Goal: Task Accomplishment & Management: Manage account settings

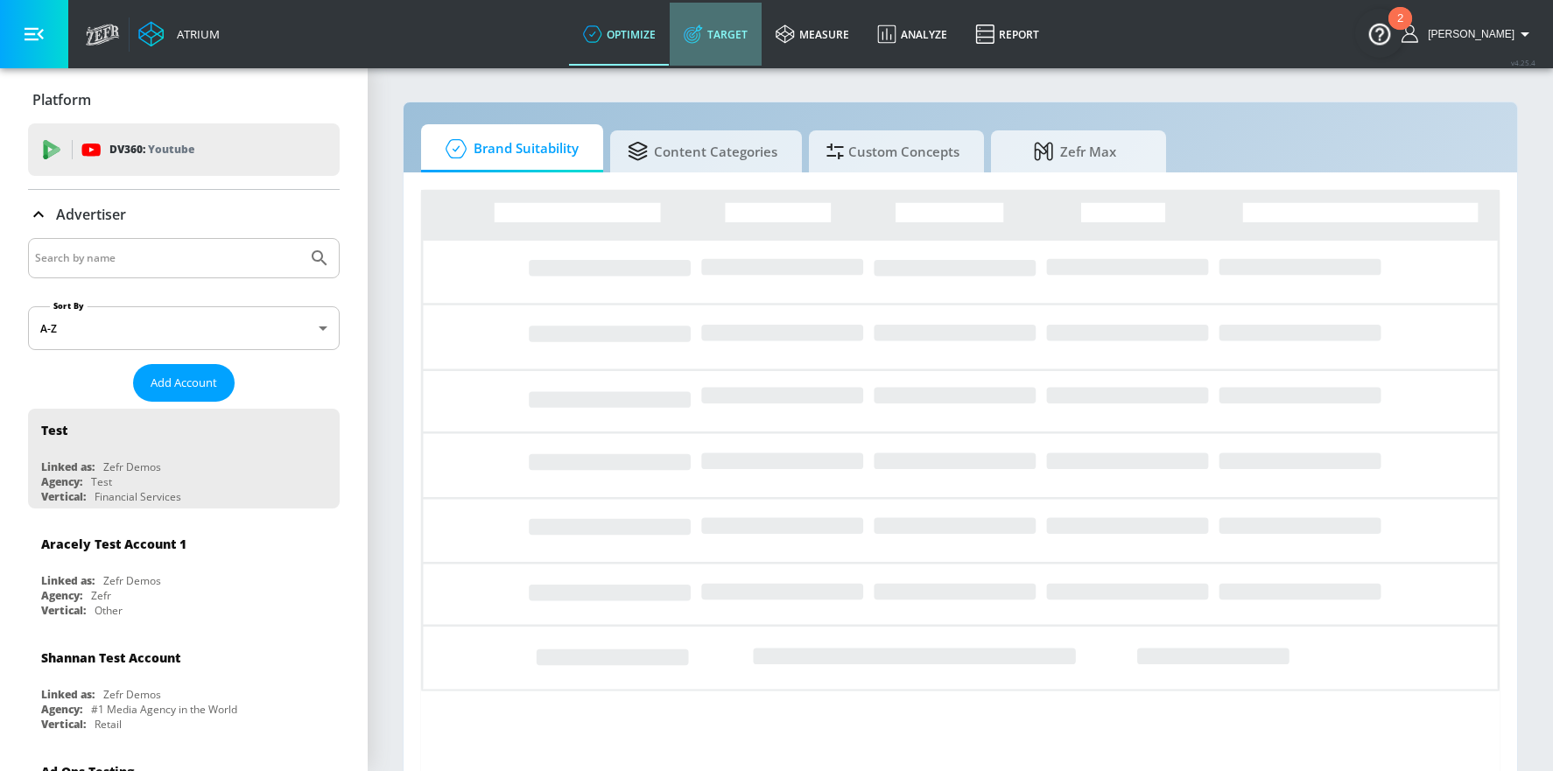
click at [751, 46] on link "Target" at bounding box center [716, 34] width 92 height 63
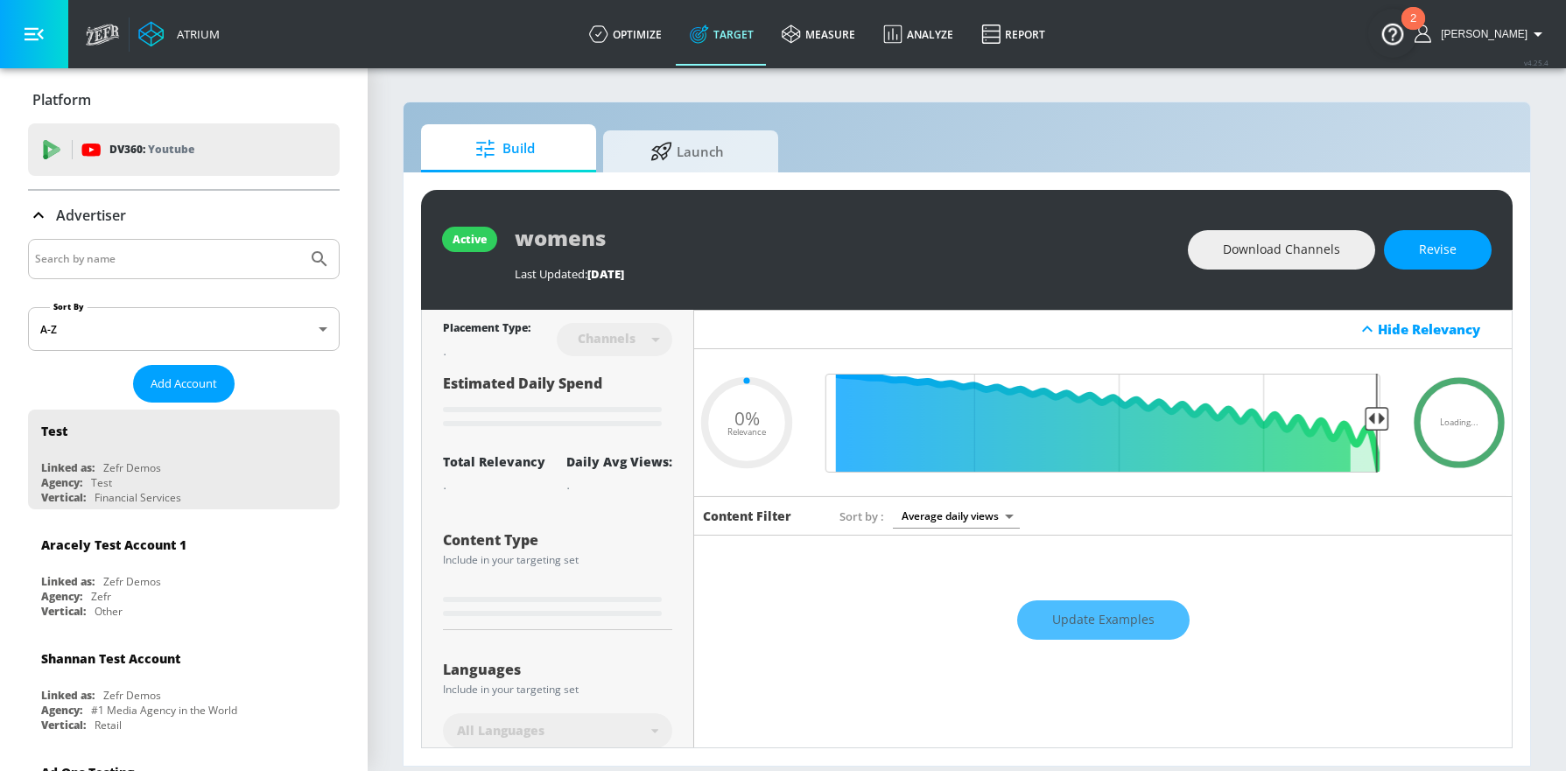
type input "0.6"
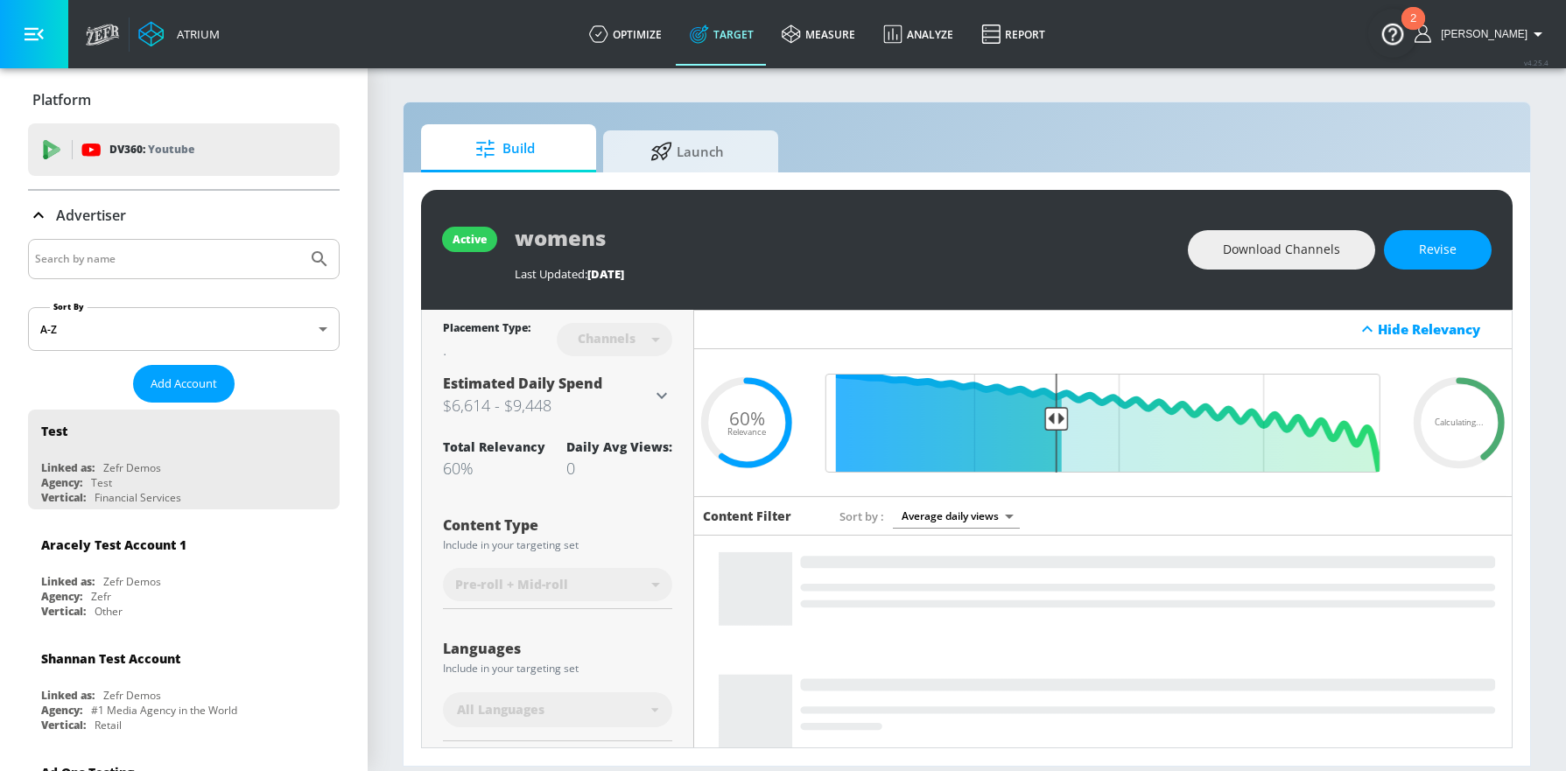
drag, startPoint x: 211, startPoint y: 264, endPoint x: 211, endPoint y: 254, distance: 10.5
click at [211, 259] on input "Search by name" at bounding box center [167, 259] width 265 height 23
type input "air canada"
click at [300, 240] on button "Submit Search" at bounding box center [319, 259] width 39 height 39
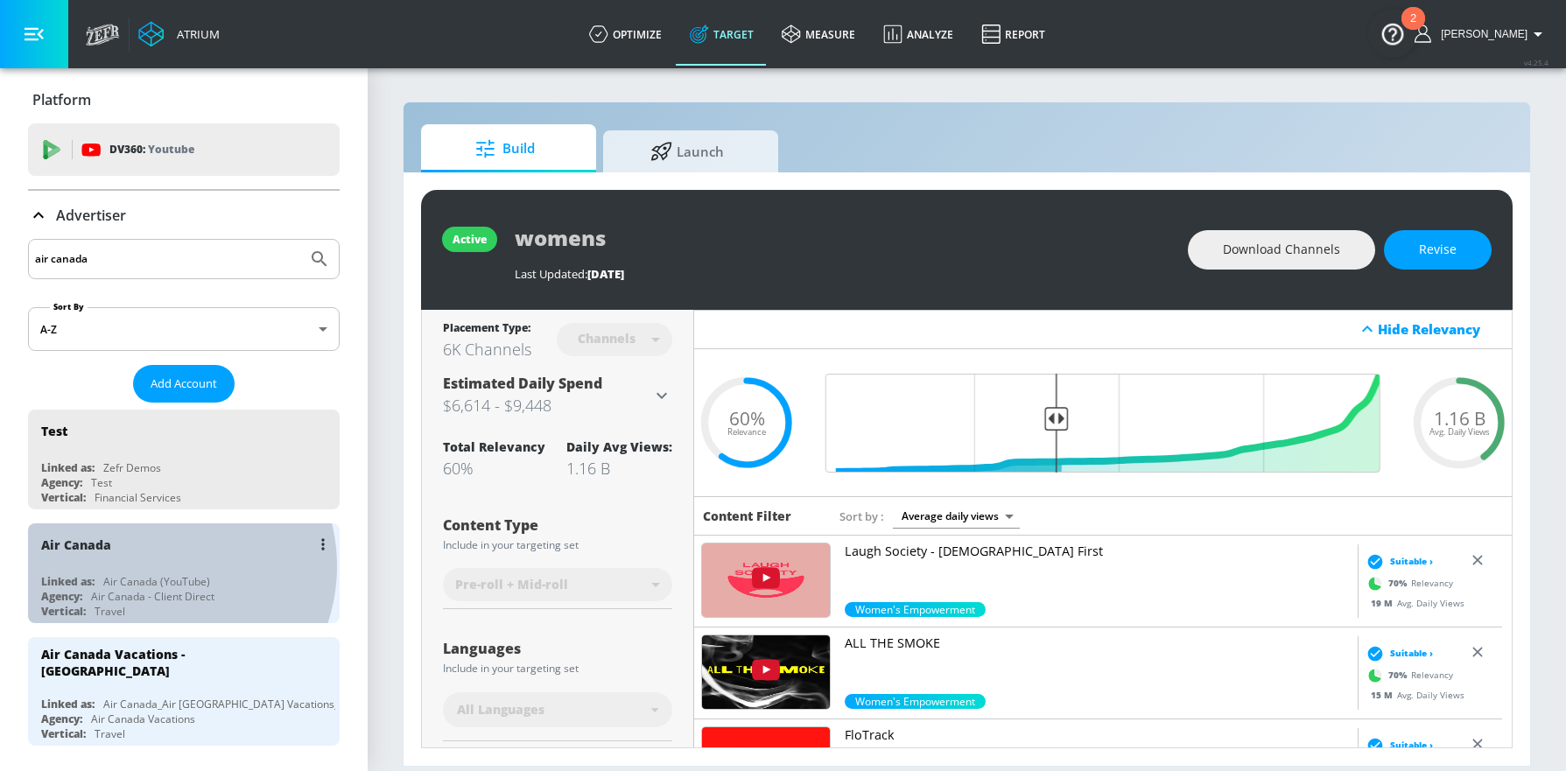
click at [157, 566] on div "Air Canada Linked as: Air Canada (YouTube) Agency: Air Canada - Client Direct V…" at bounding box center [184, 573] width 312 height 100
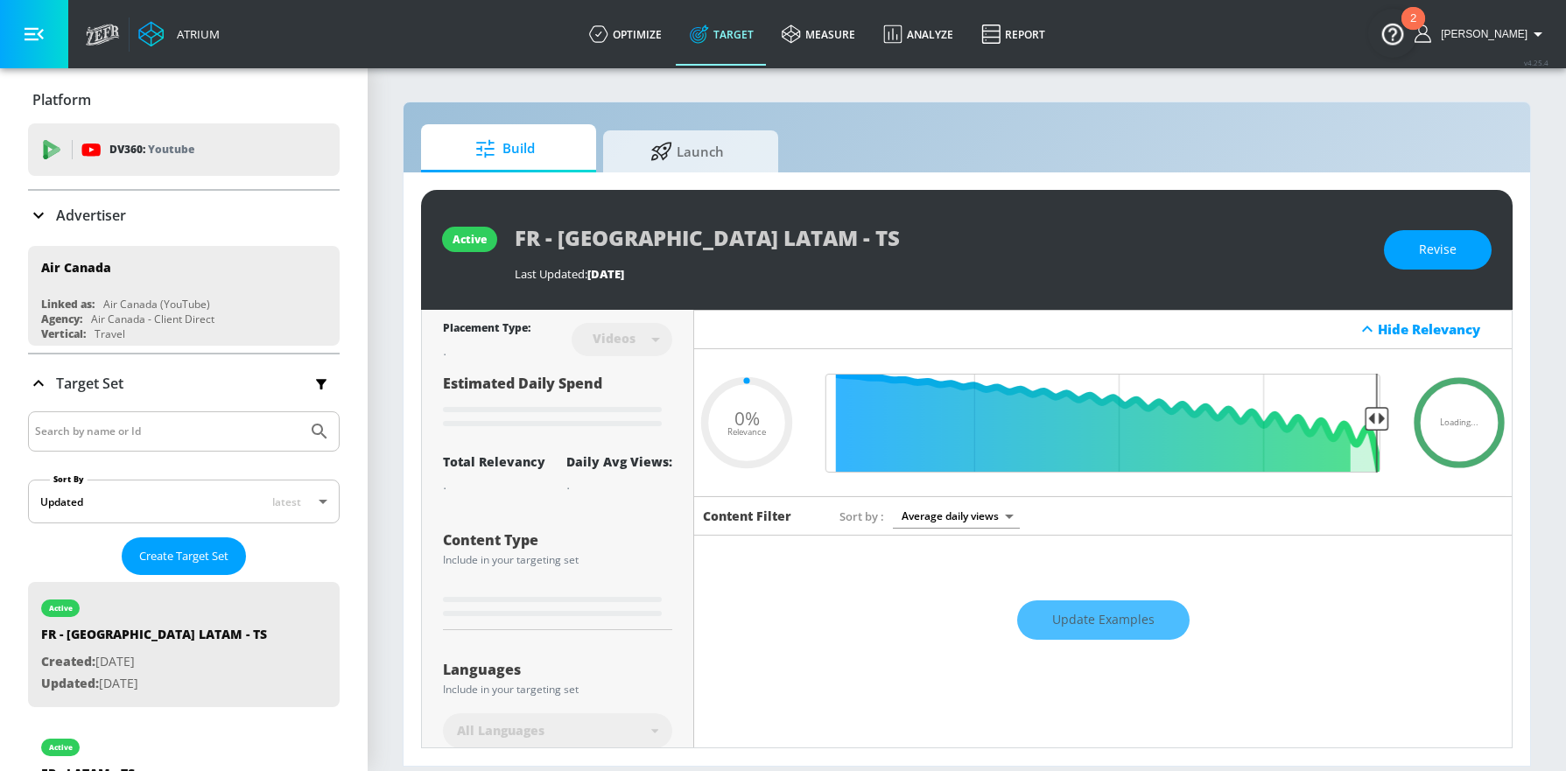
type input "0.32"
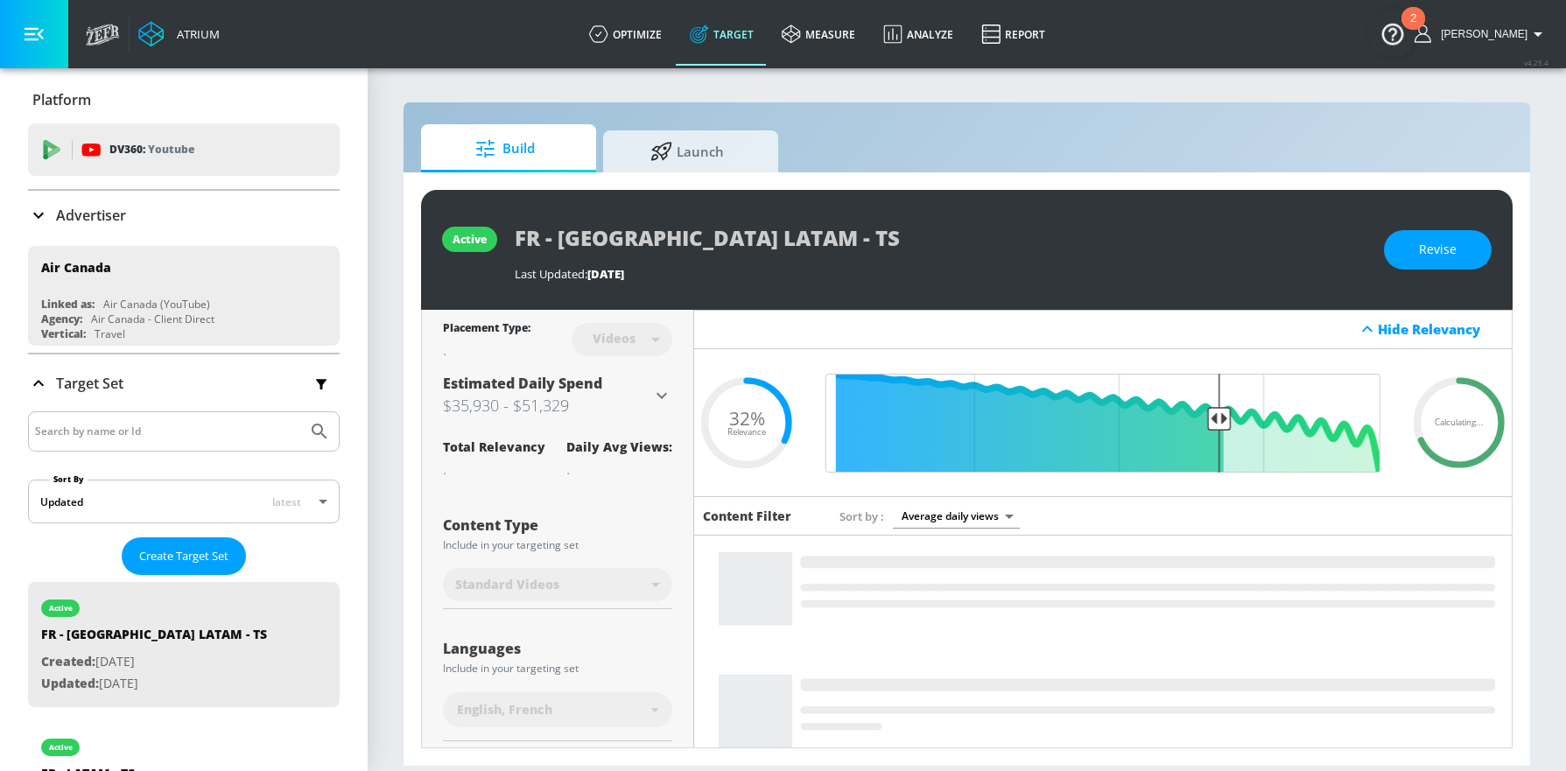
click at [179, 427] on input "Search by name or Id" at bounding box center [167, 431] width 265 height 23
type input "india"
click at [300, 412] on button "Submit Search" at bounding box center [319, 431] width 39 height 39
click at [318, 426] on button "Submit Search" at bounding box center [319, 431] width 39 height 39
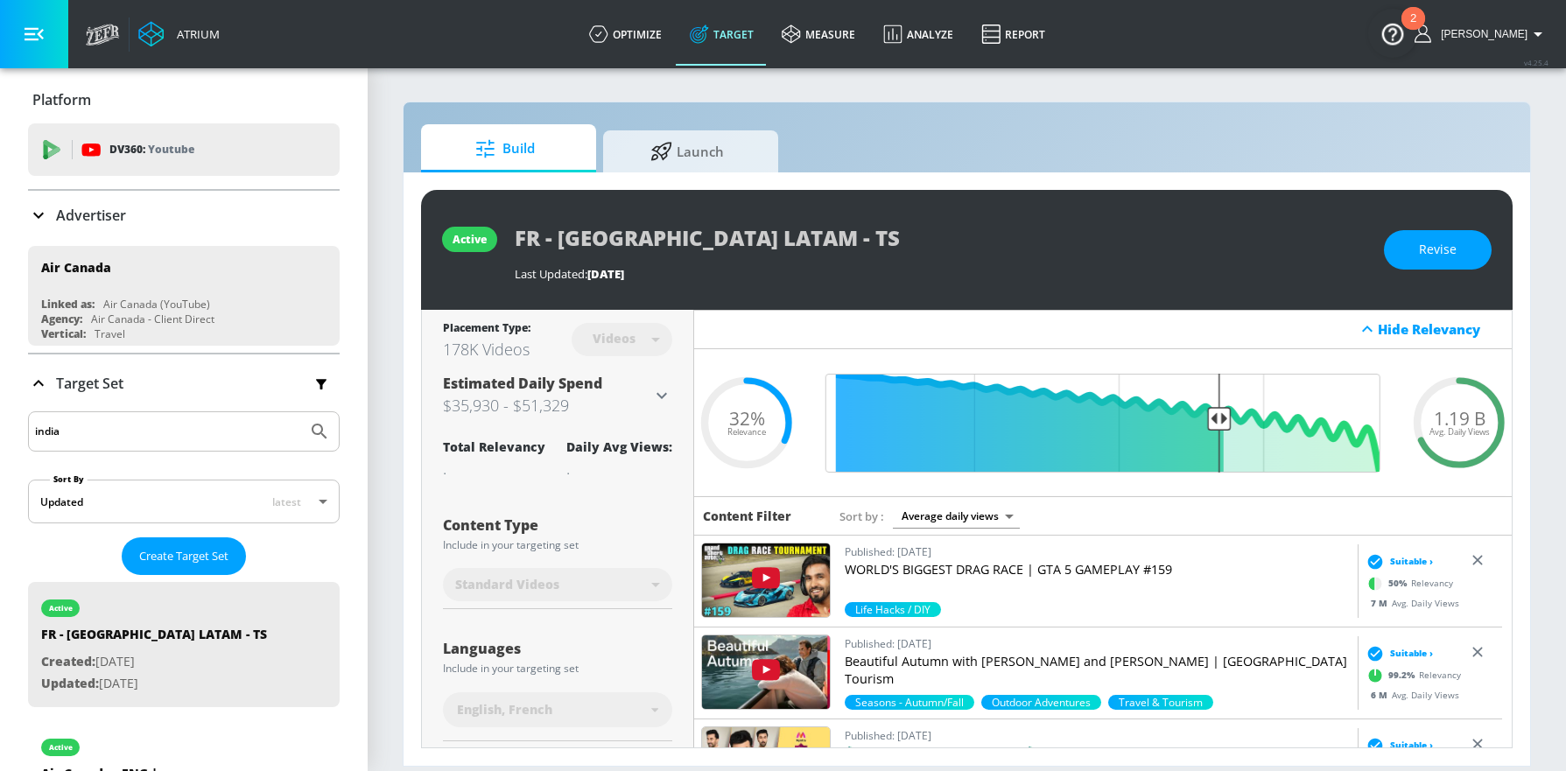
click at [177, 431] on input "india" at bounding box center [167, 431] width 265 height 23
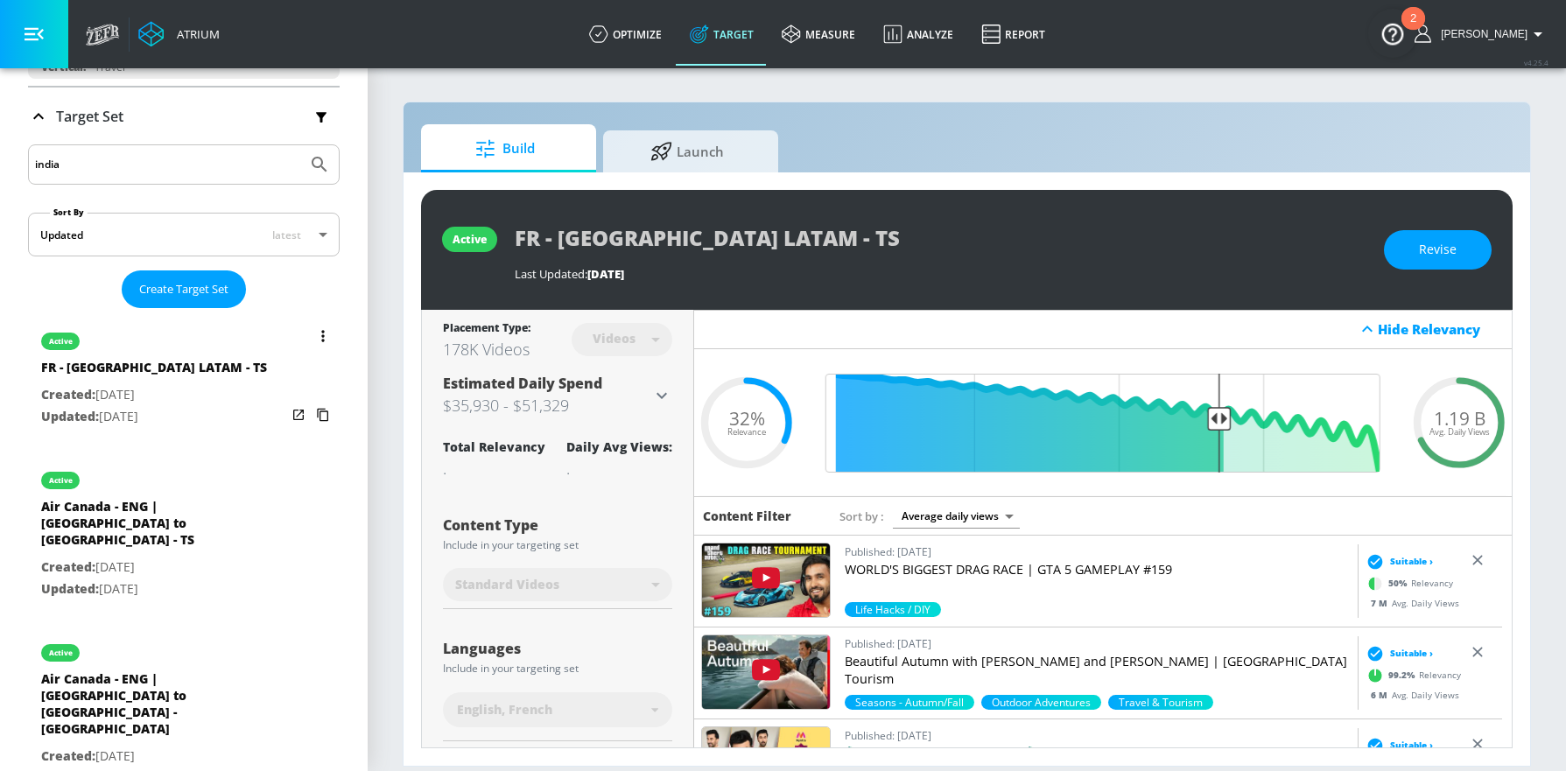
scroll to position [250, 0]
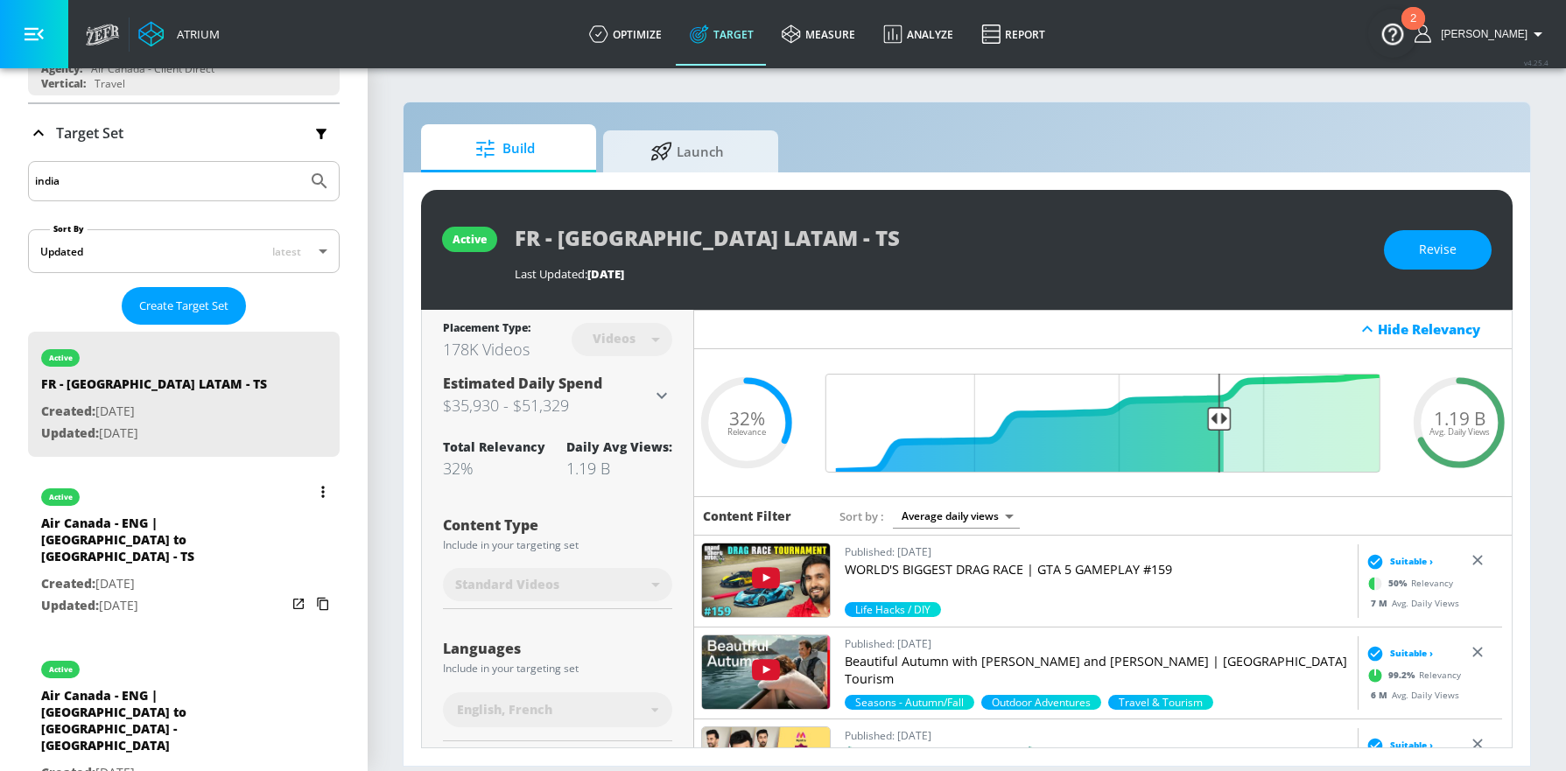
click at [172, 573] on p "Created: [DATE]" at bounding box center [163, 584] width 245 height 22
type input "Air Canada - ENG | [GEOGRAPHIC_DATA] to [GEOGRAPHIC_DATA] - TS"
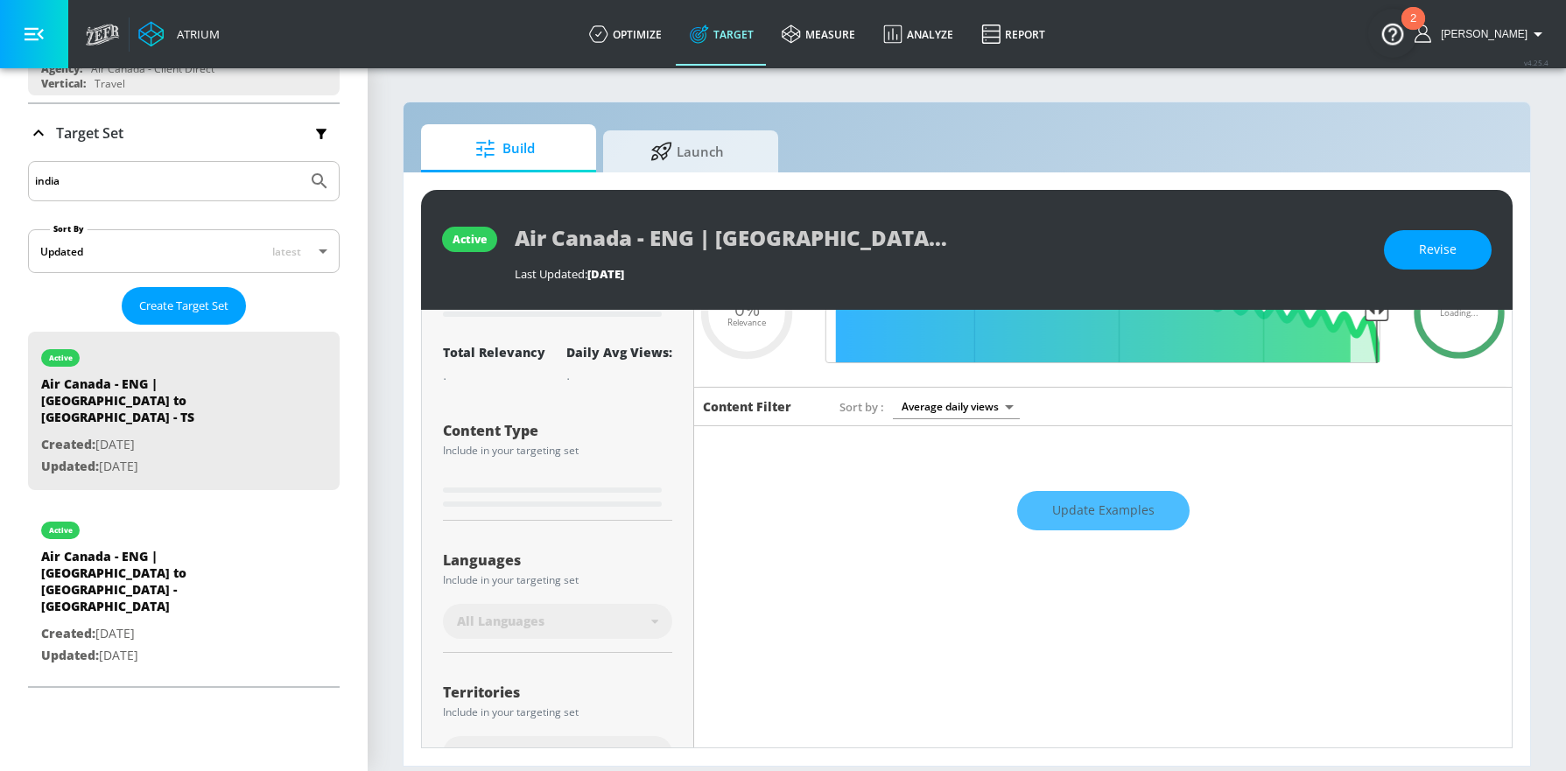
scroll to position [116, 0]
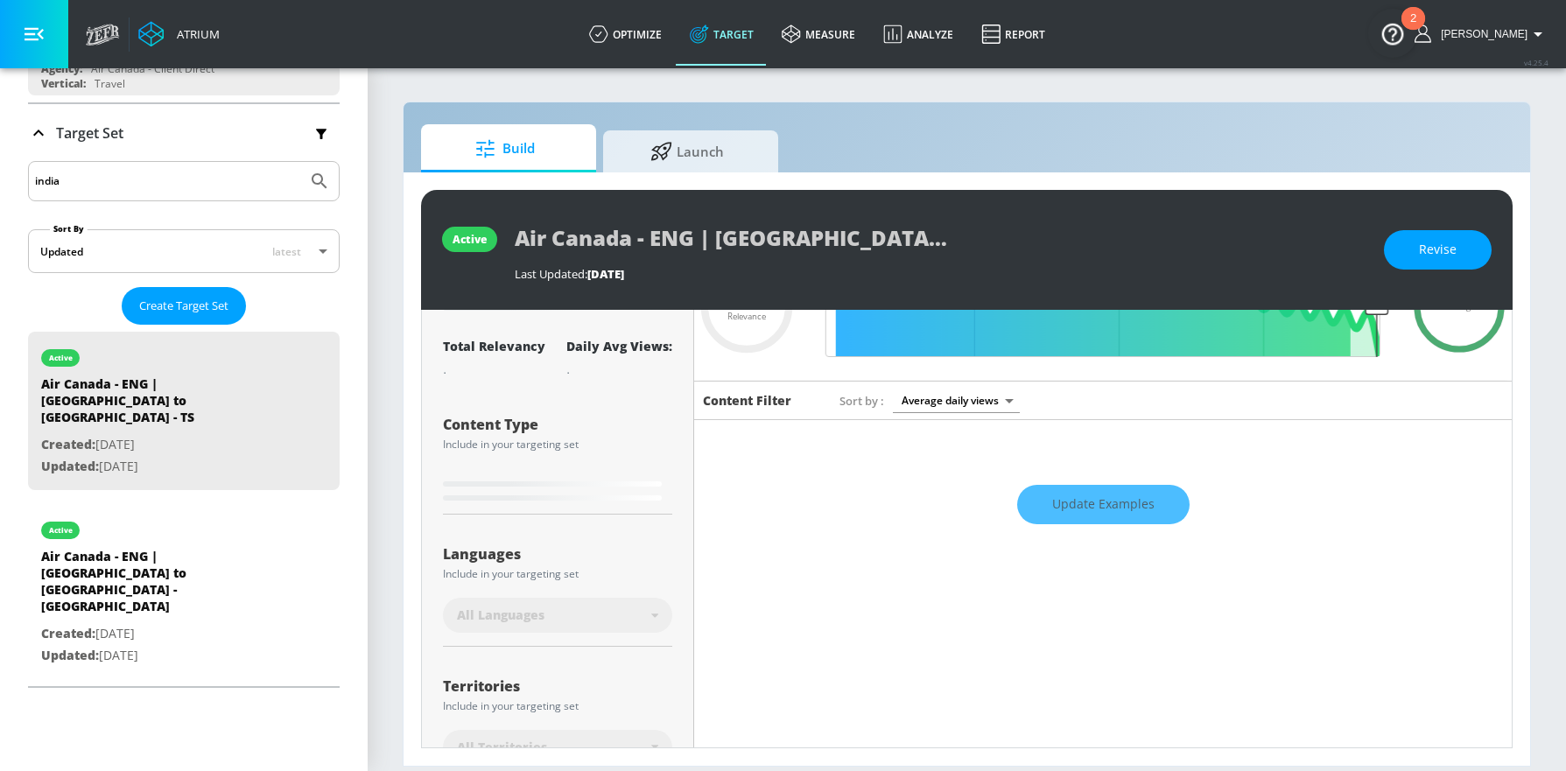
type input "0.3"
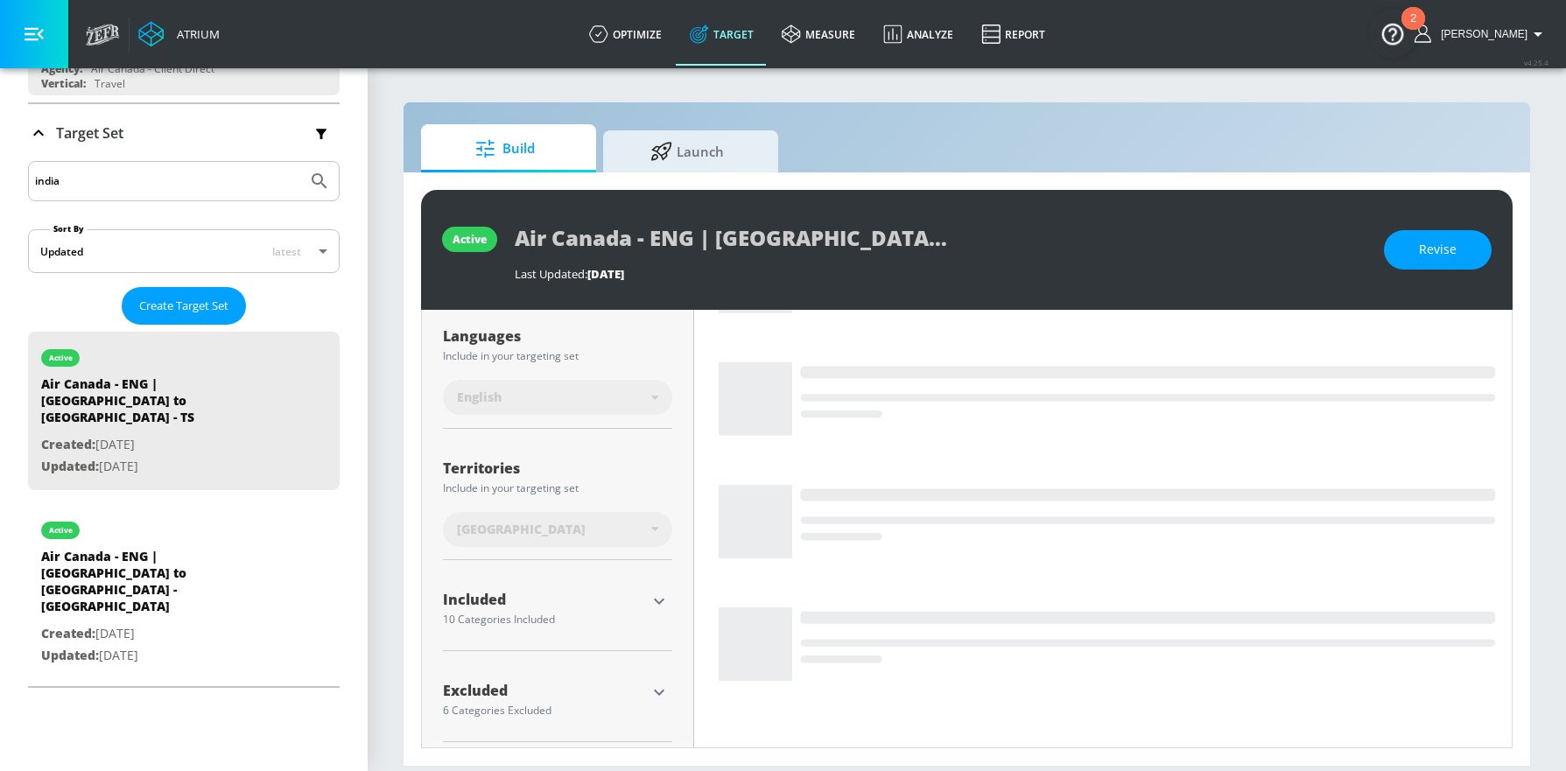
scroll to position [358, 0]
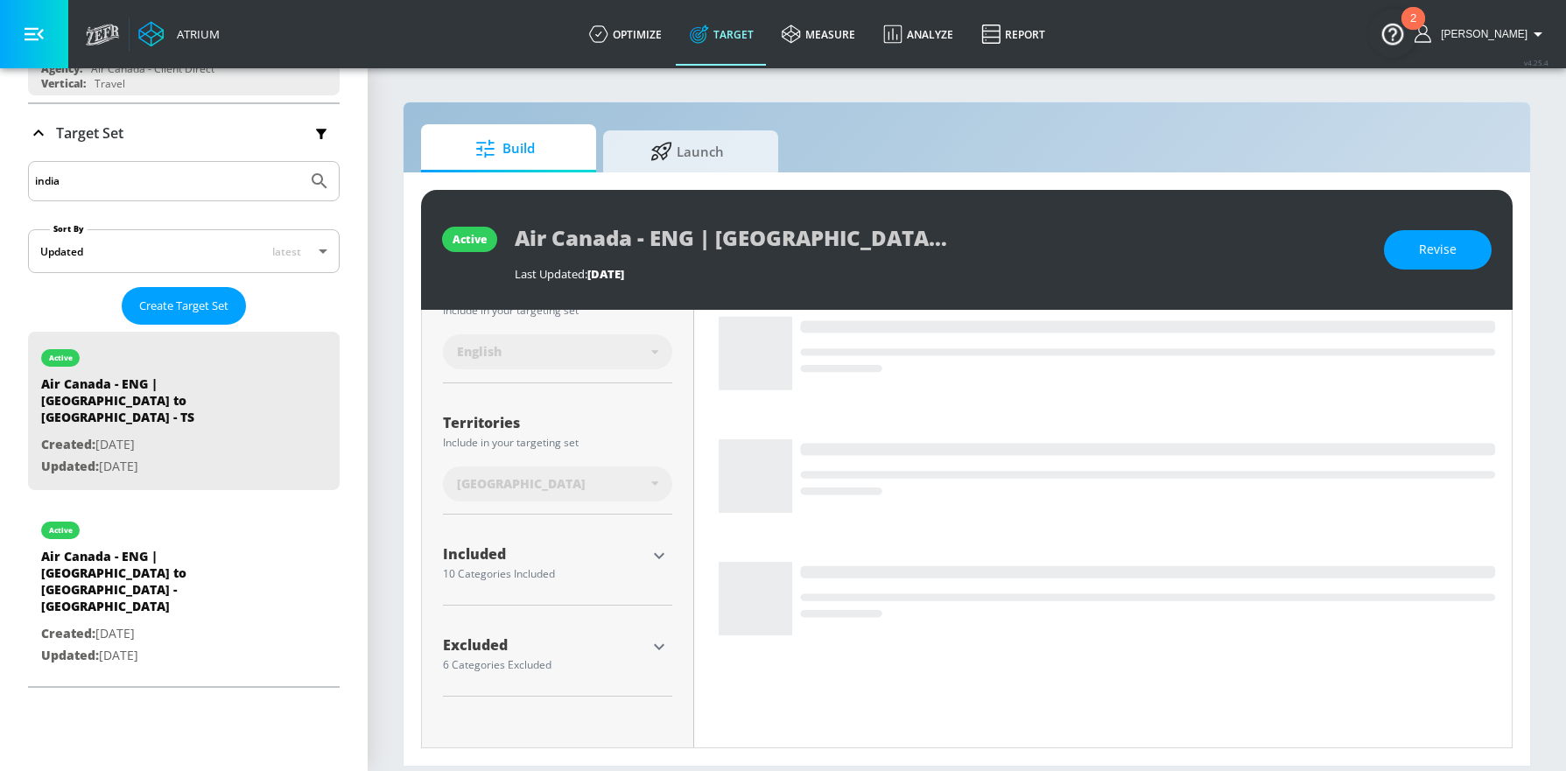
click at [646, 560] on div at bounding box center [659, 556] width 26 height 26
click at [658, 556] on icon "button" at bounding box center [659, 556] width 11 height 6
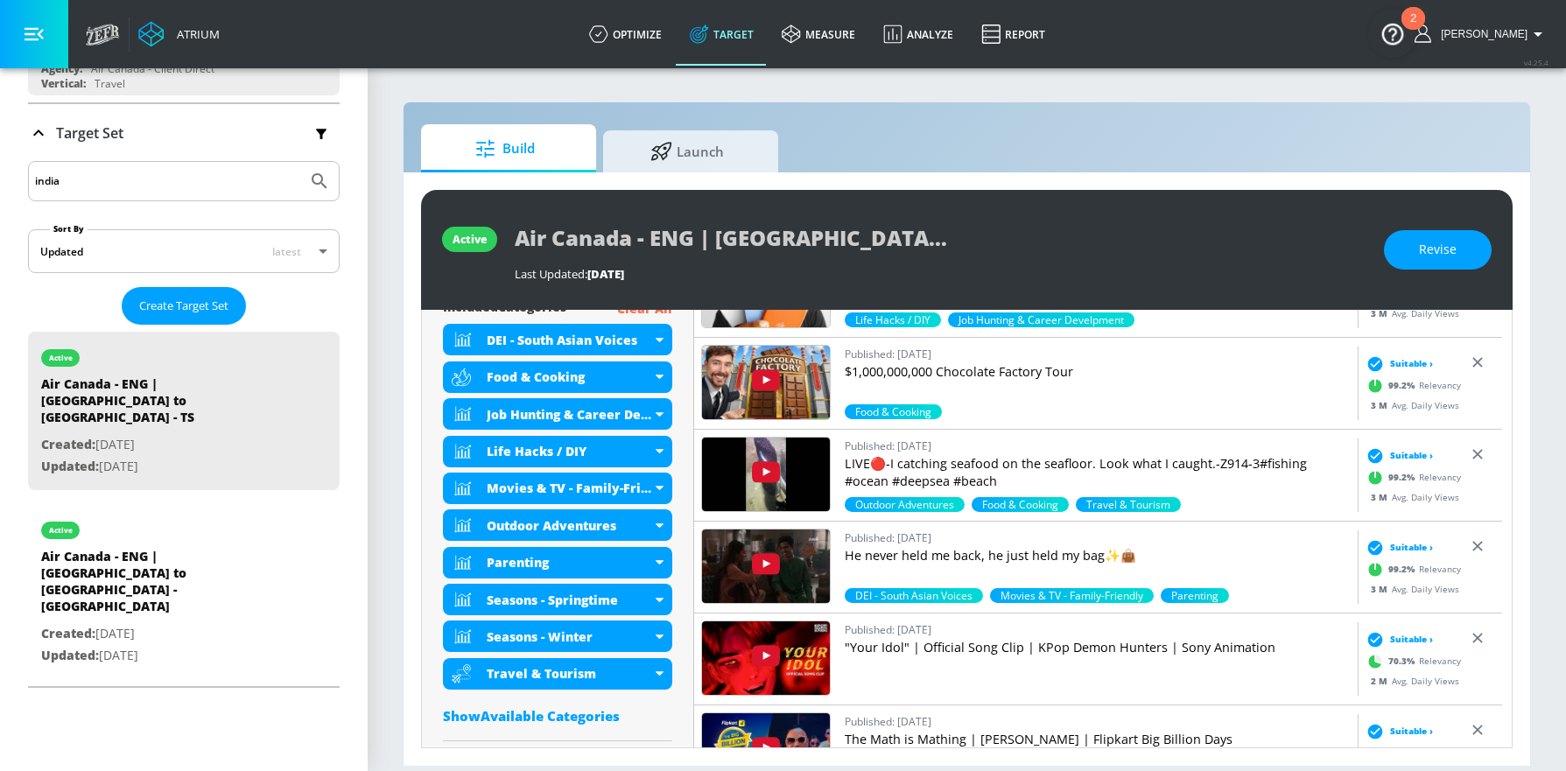
scroll to position [635, 0]
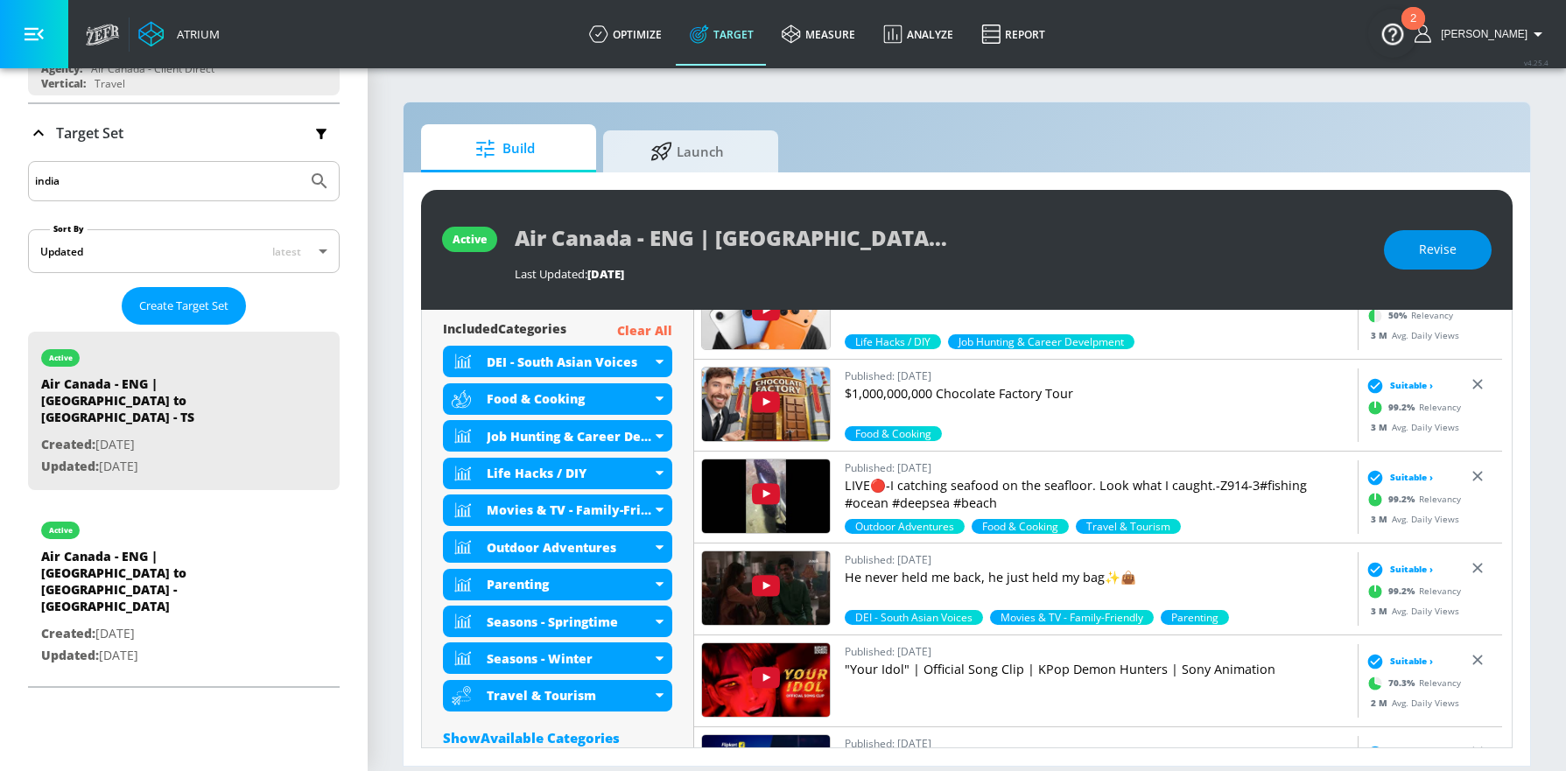
click at [1415, 260] on button "Revise" at bounding box center [1438, 249] width 108 height 39
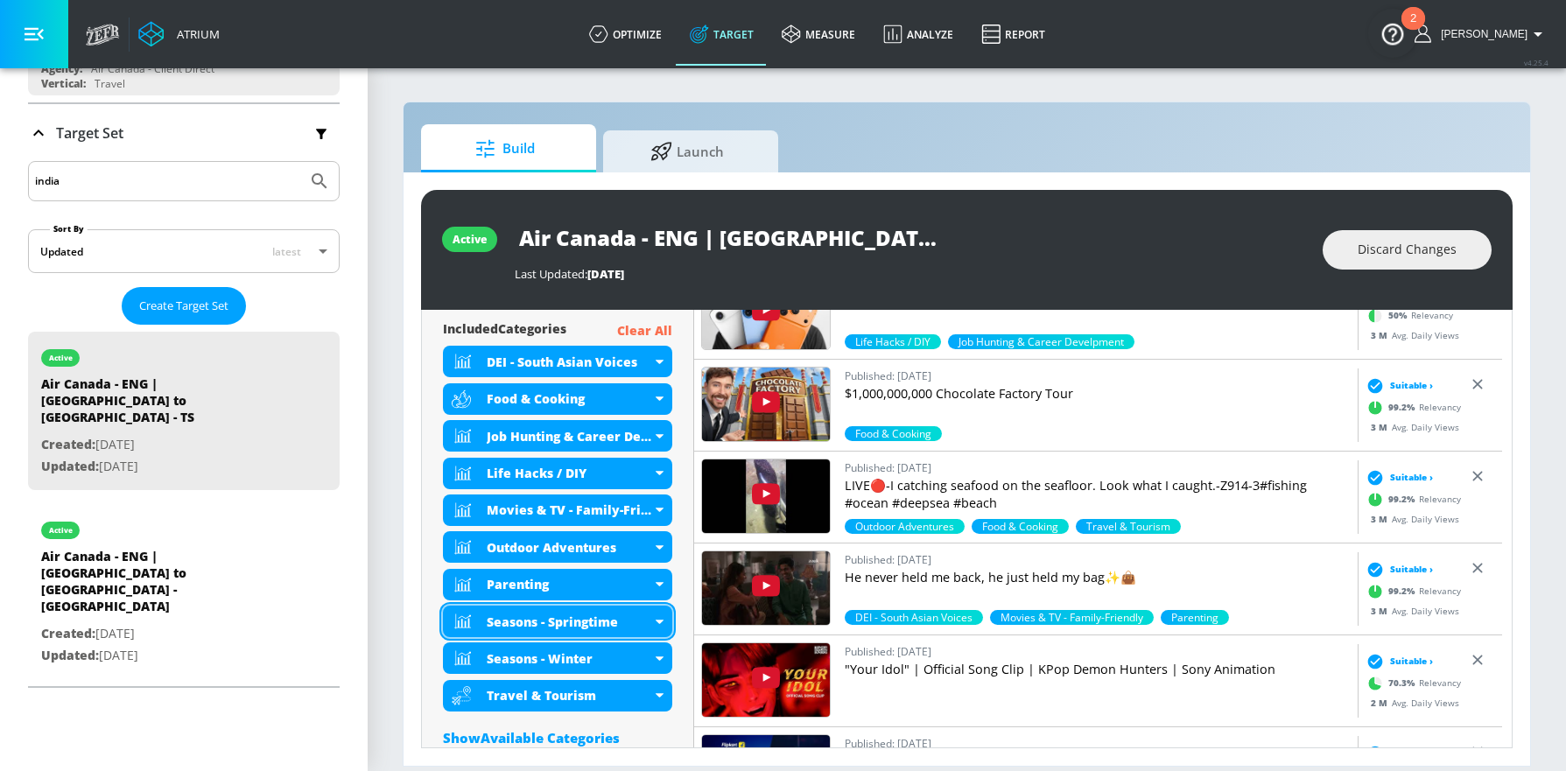
click at [659, 623] on div "Seasons - Springtime" at bounding box center [557, 622] width 229 height 32
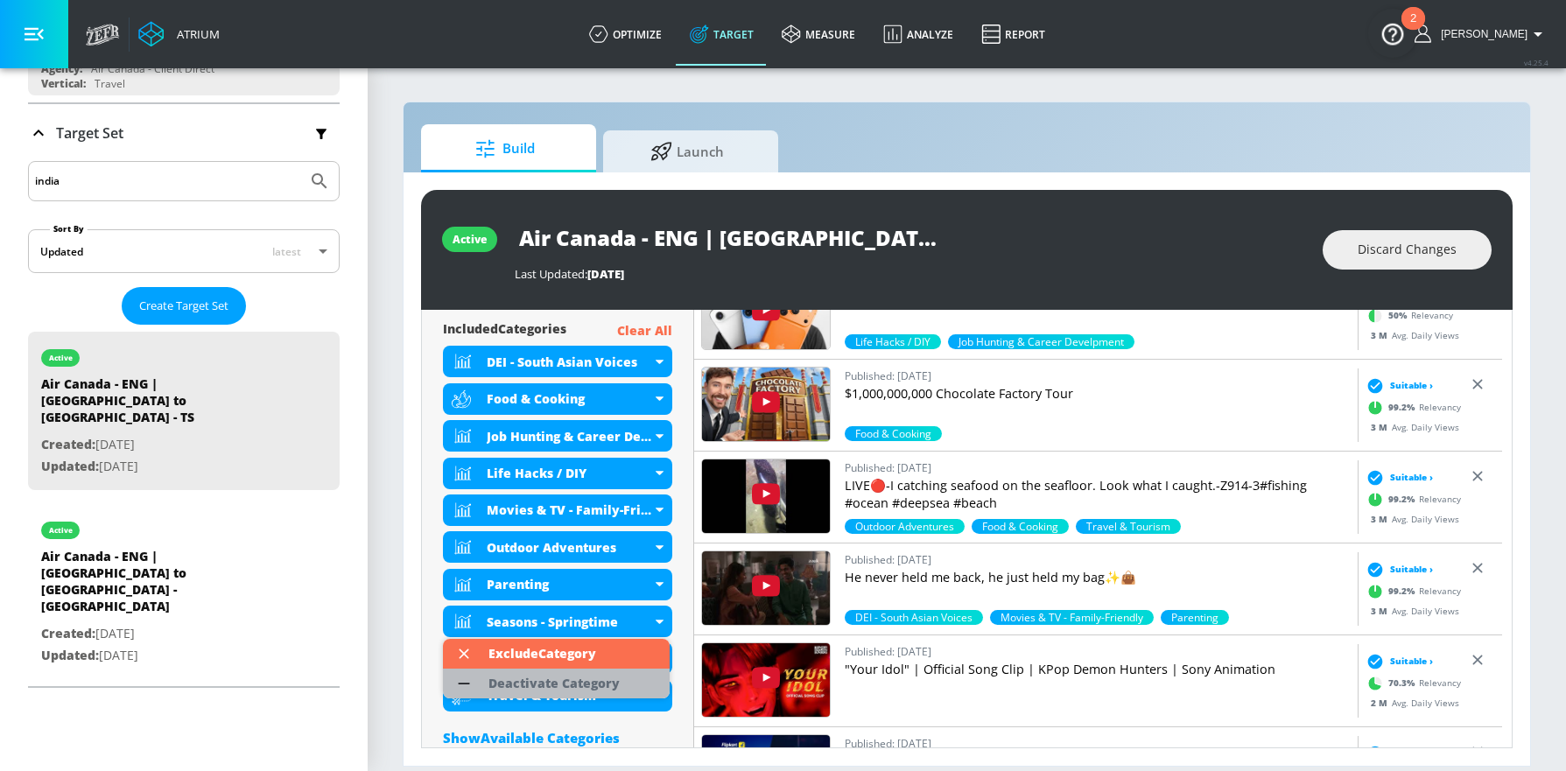
click at [600, 682] on div "Deactivate Category" at bounding box center [553, 684] width 131 height 12
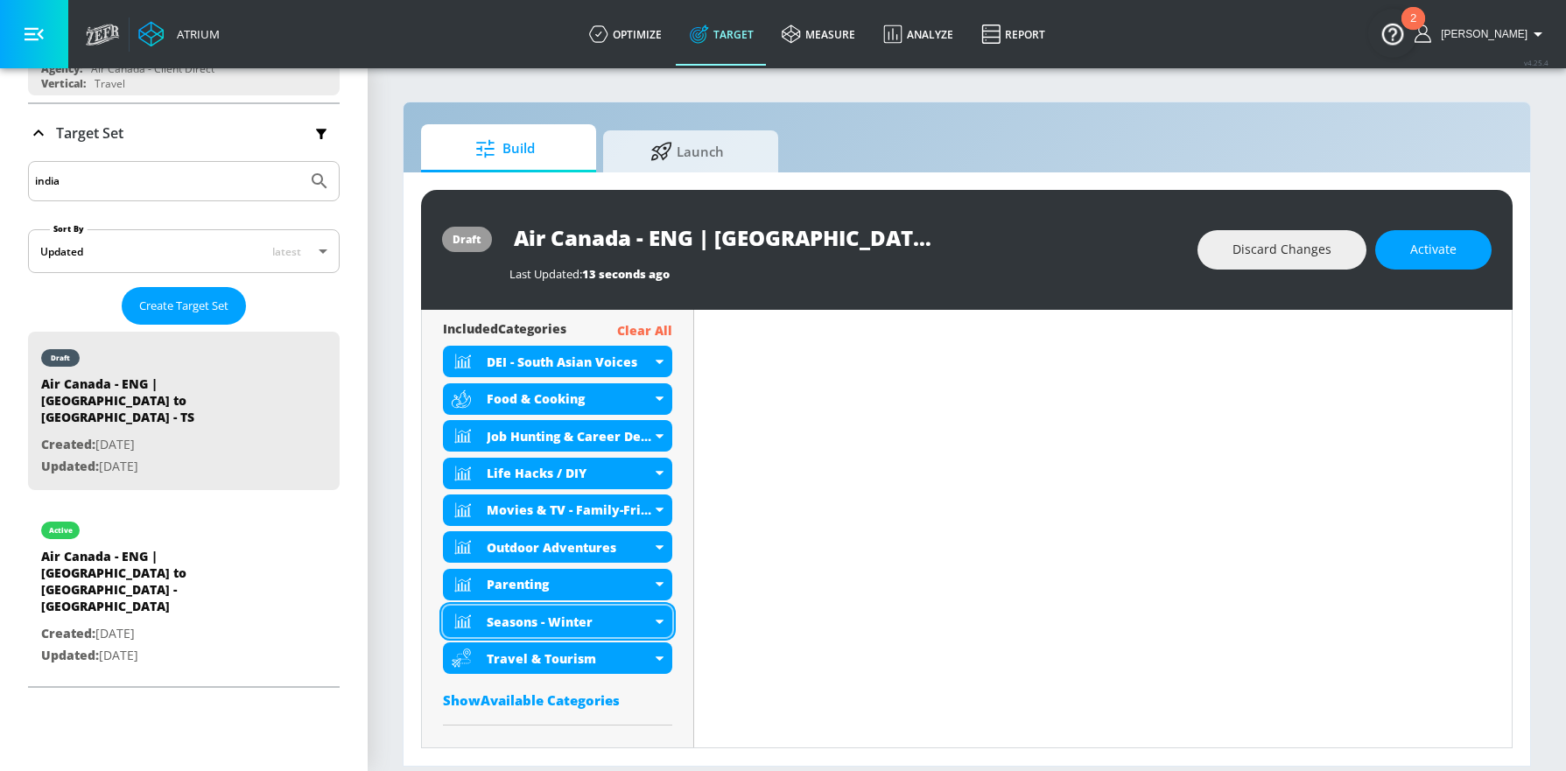
click at [651, 626] on div "Seasons - Winter" at bounding box center [557, 622] width 229 height 32
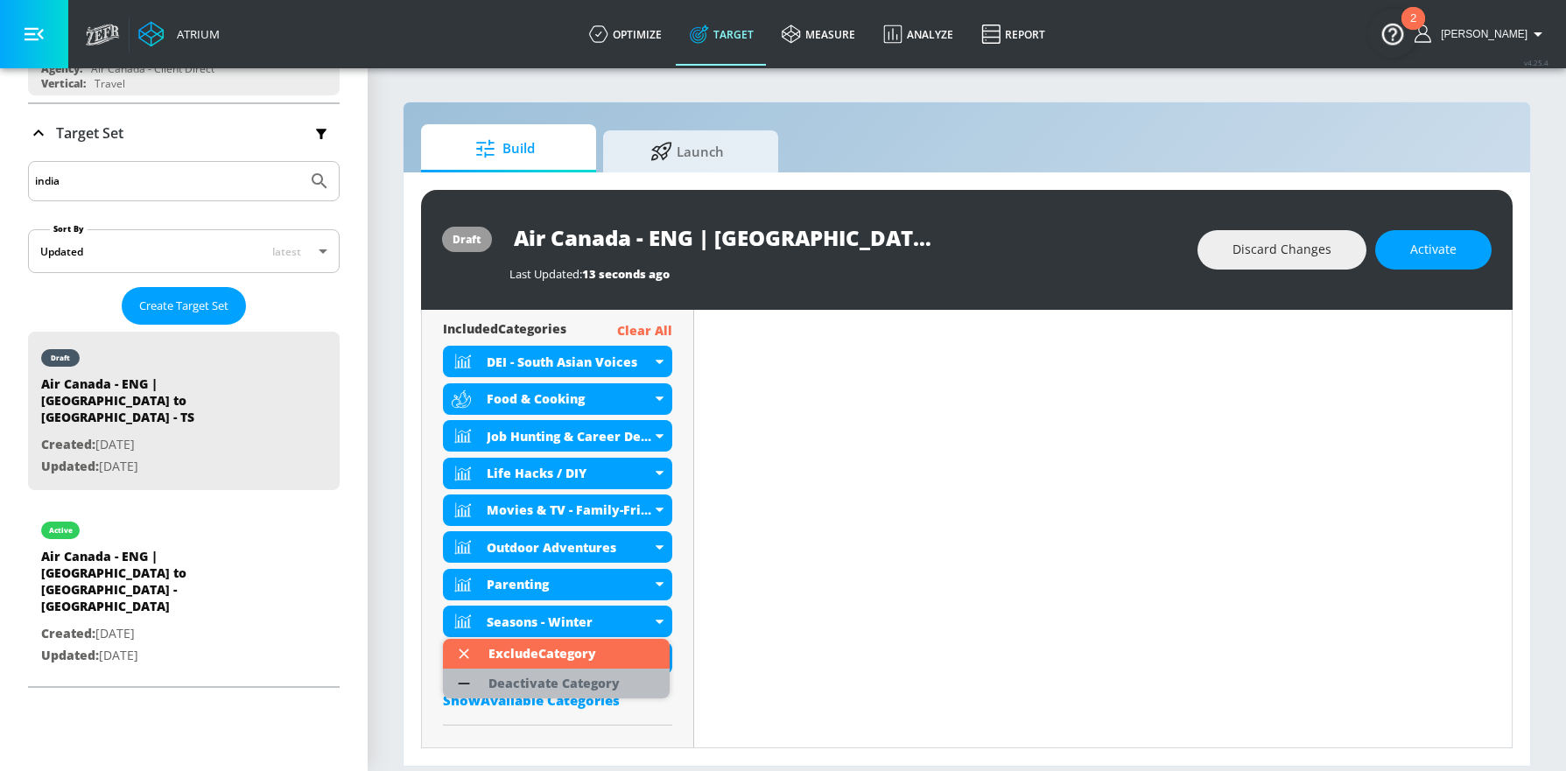
click at [602, 678] on div "Deactivate Category" at bounding box center [553, 684] width 131 height 12
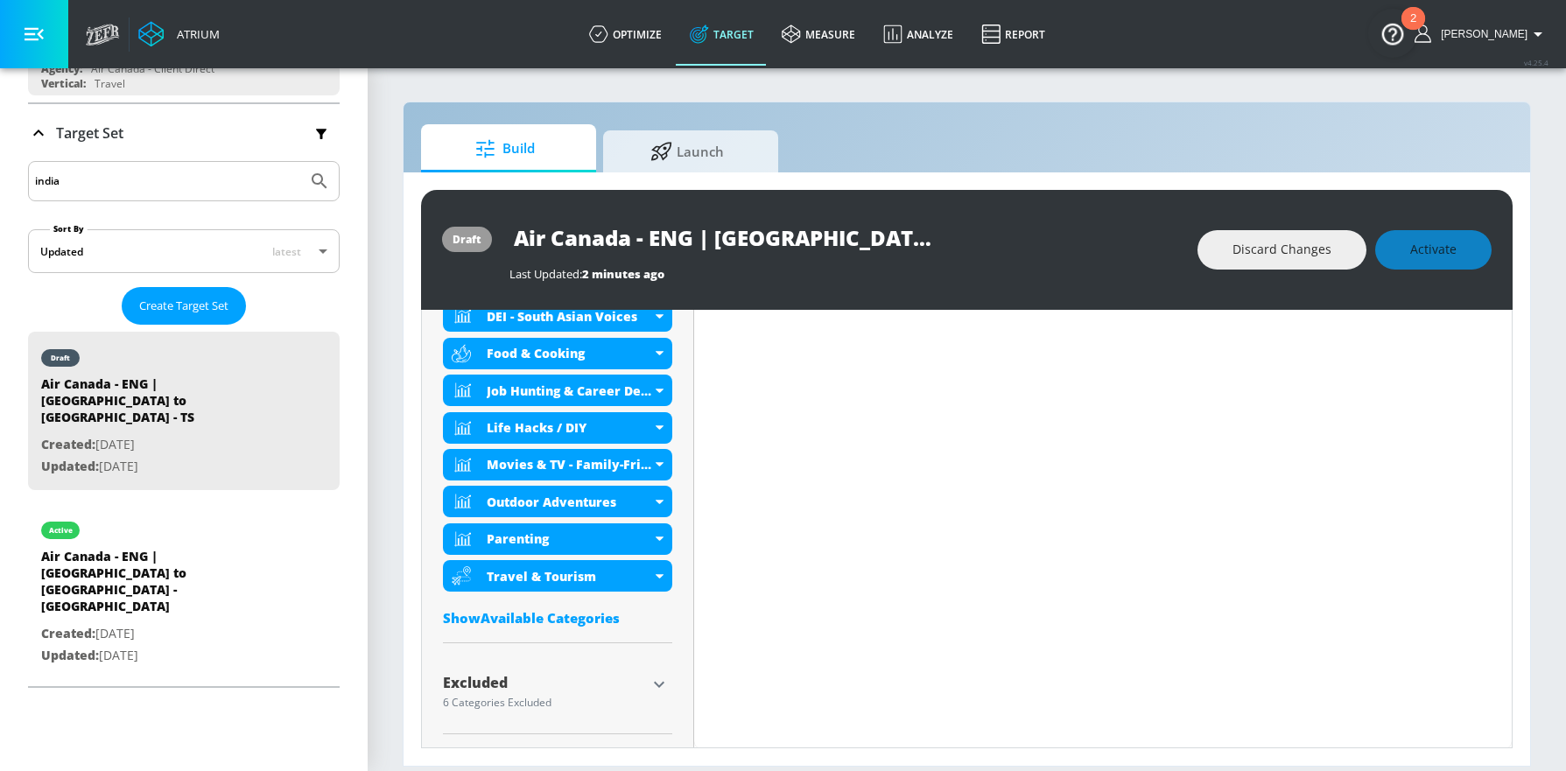
scroll to position [697, 0]
click at [568, 629] on div "included Categories Clear All DEI - South Asian Voices Food & Cooking Job Hunti…" at bounding box center [557, 454] width 229 height 361
click at [567, 621] on div "Show Available Categories" at bounding box center [557, 617] width 229 height 18
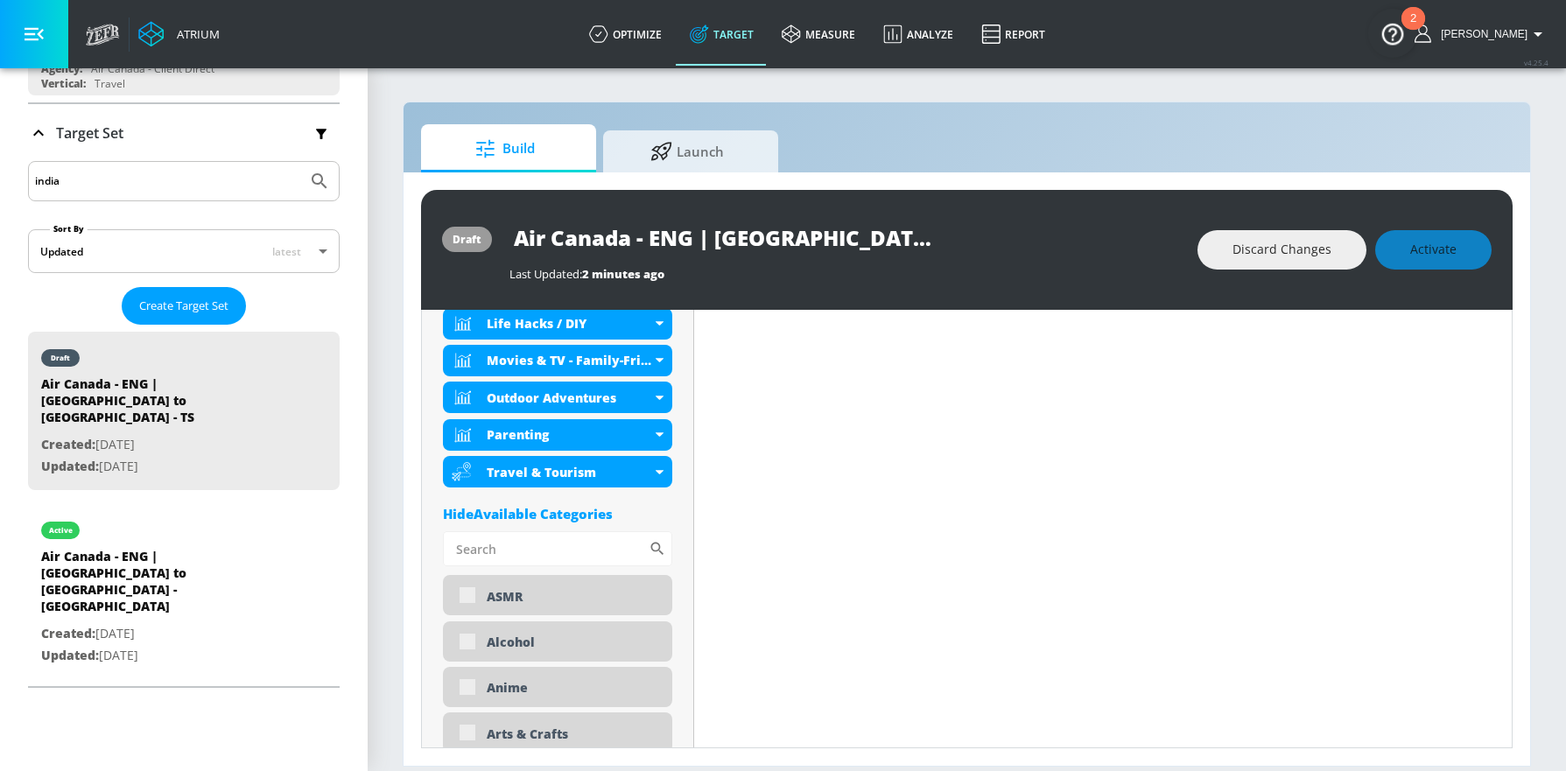
scroll to position [1005, 0]
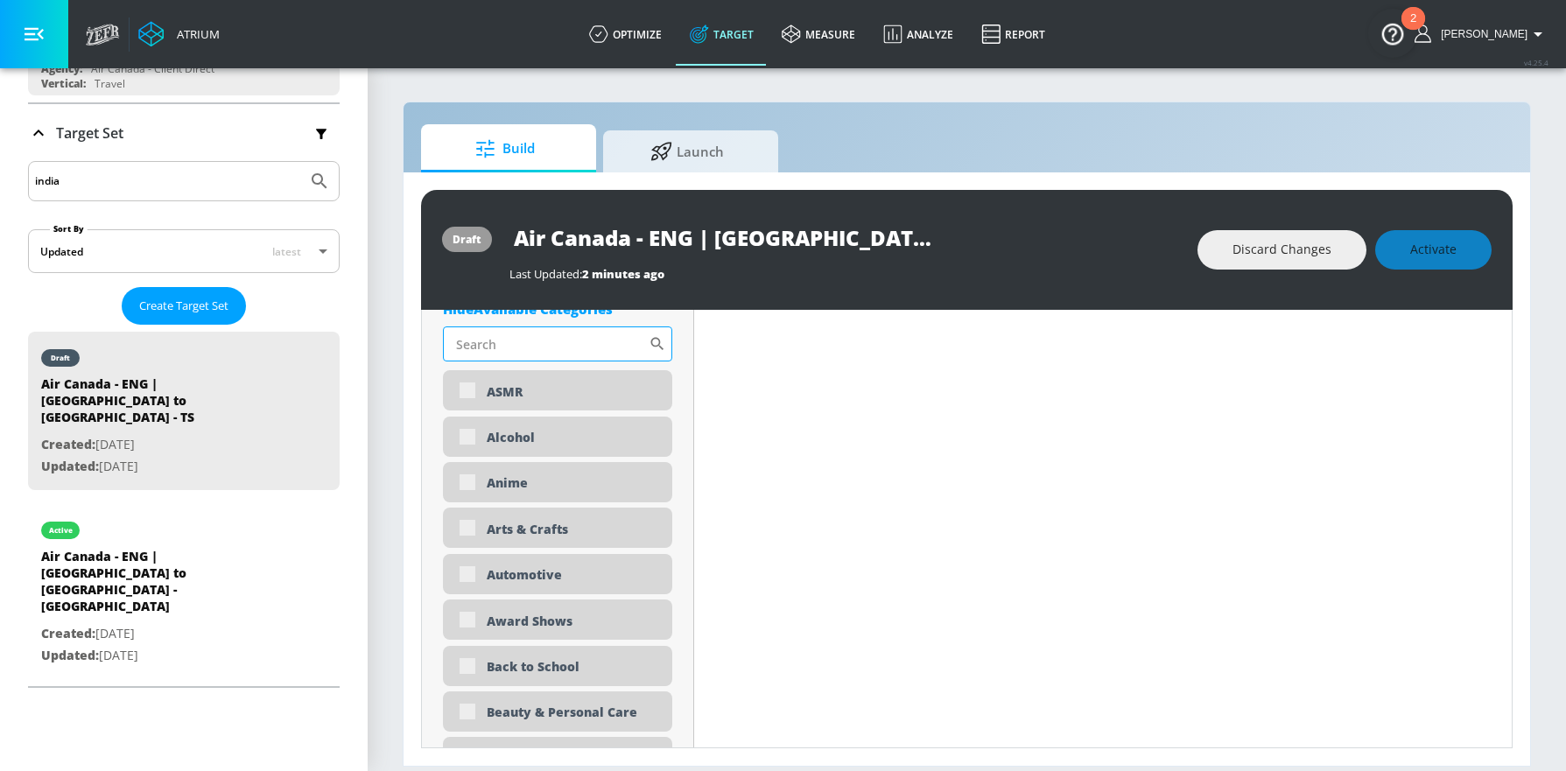
click at [490, 344] on input "Sort By" at bounding box center [546, 343] width 206 height 35
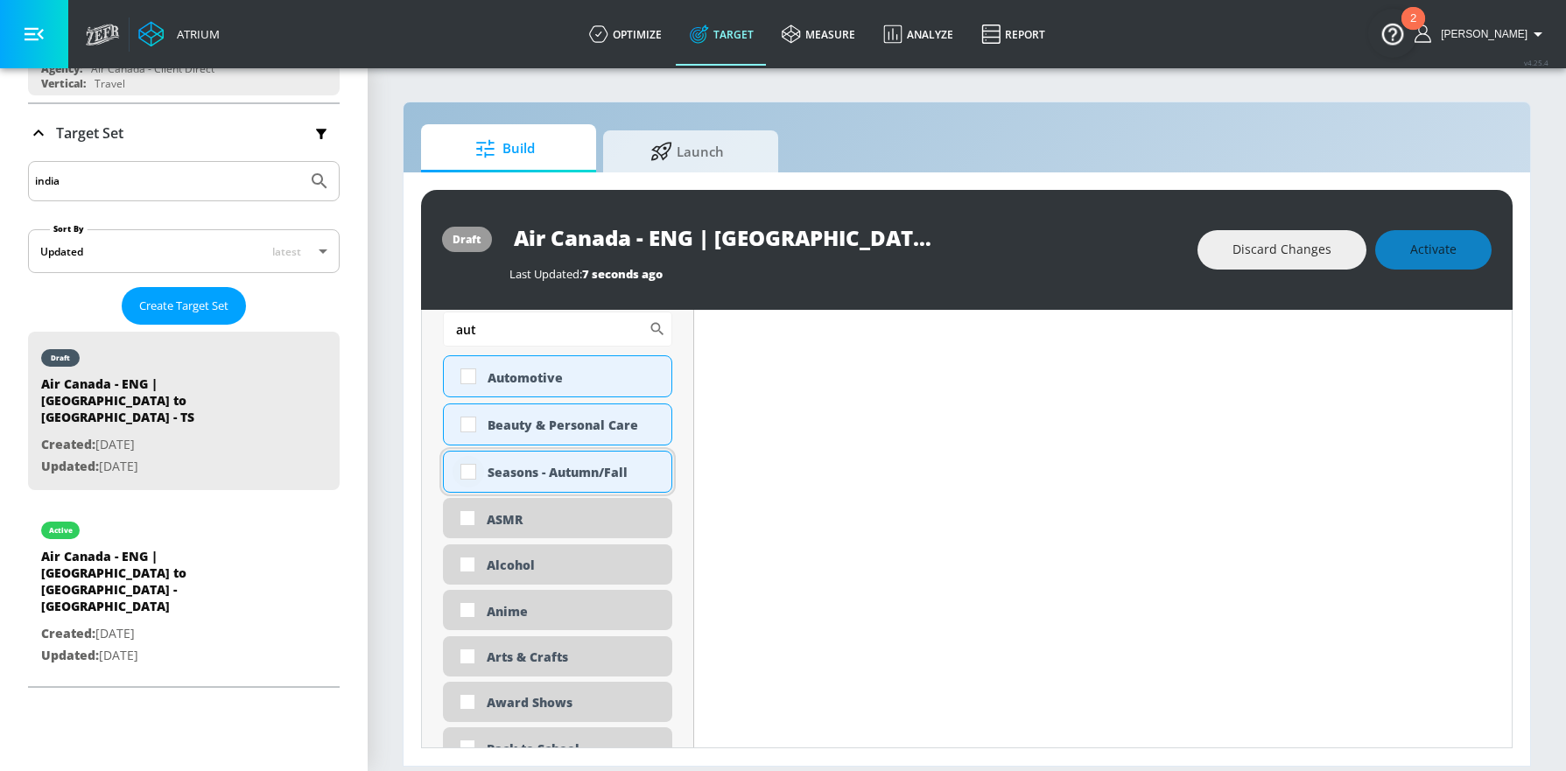
scroll to position [990, 0]
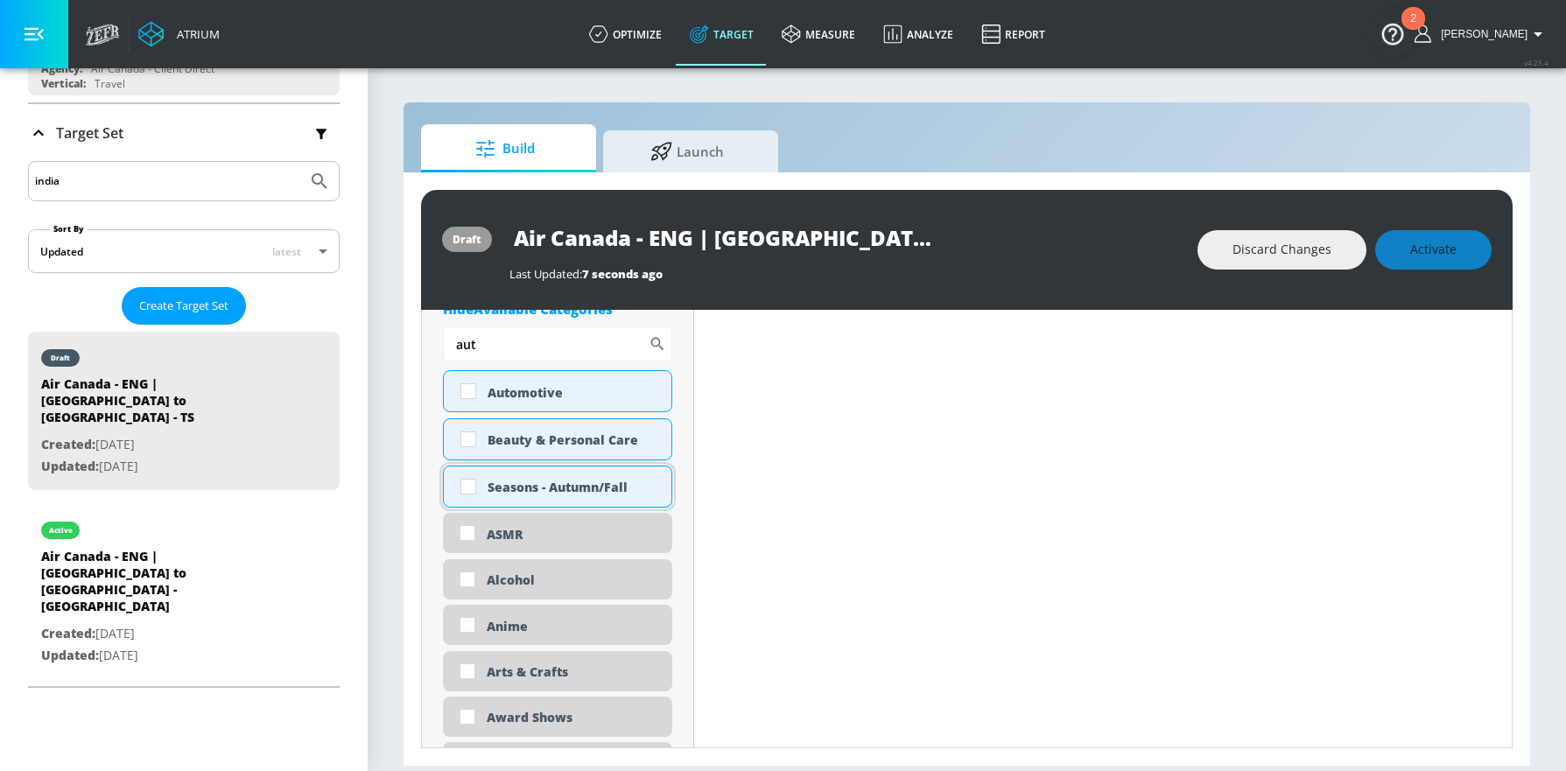
type input "aut"
click at [467, 488] on input "checkbox" at bounding box center [469, 487] width 32 height 32
checkbox input "true"
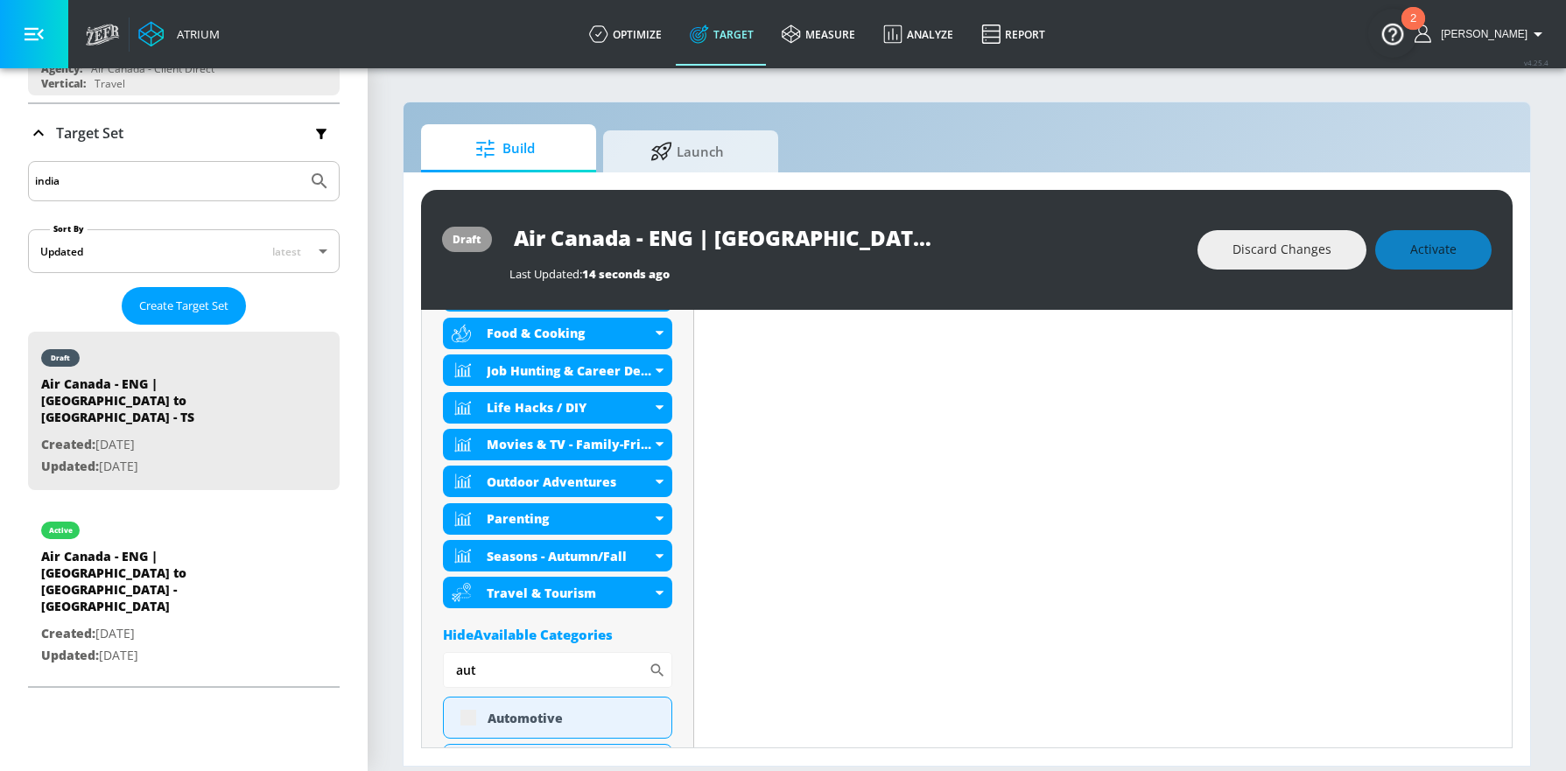
scroll to position [853, 0]
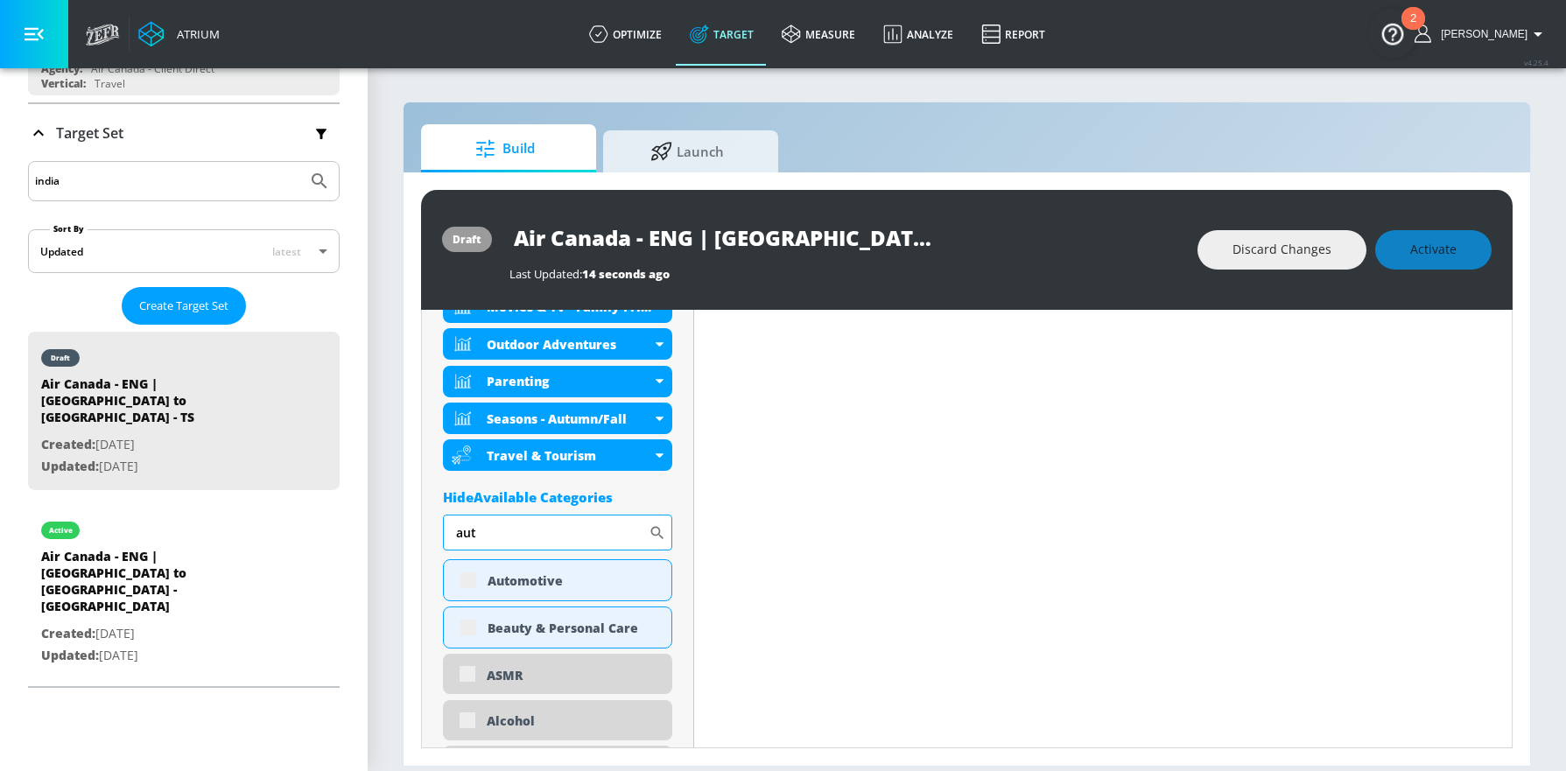
drag, startPoint x: 504, startPoint y: 532, endPoint x: 445, endPoint y: 530, distance: 59.6
click at [445, 530] on input "aut" at bounding box center [546, 532] width 206 height 35
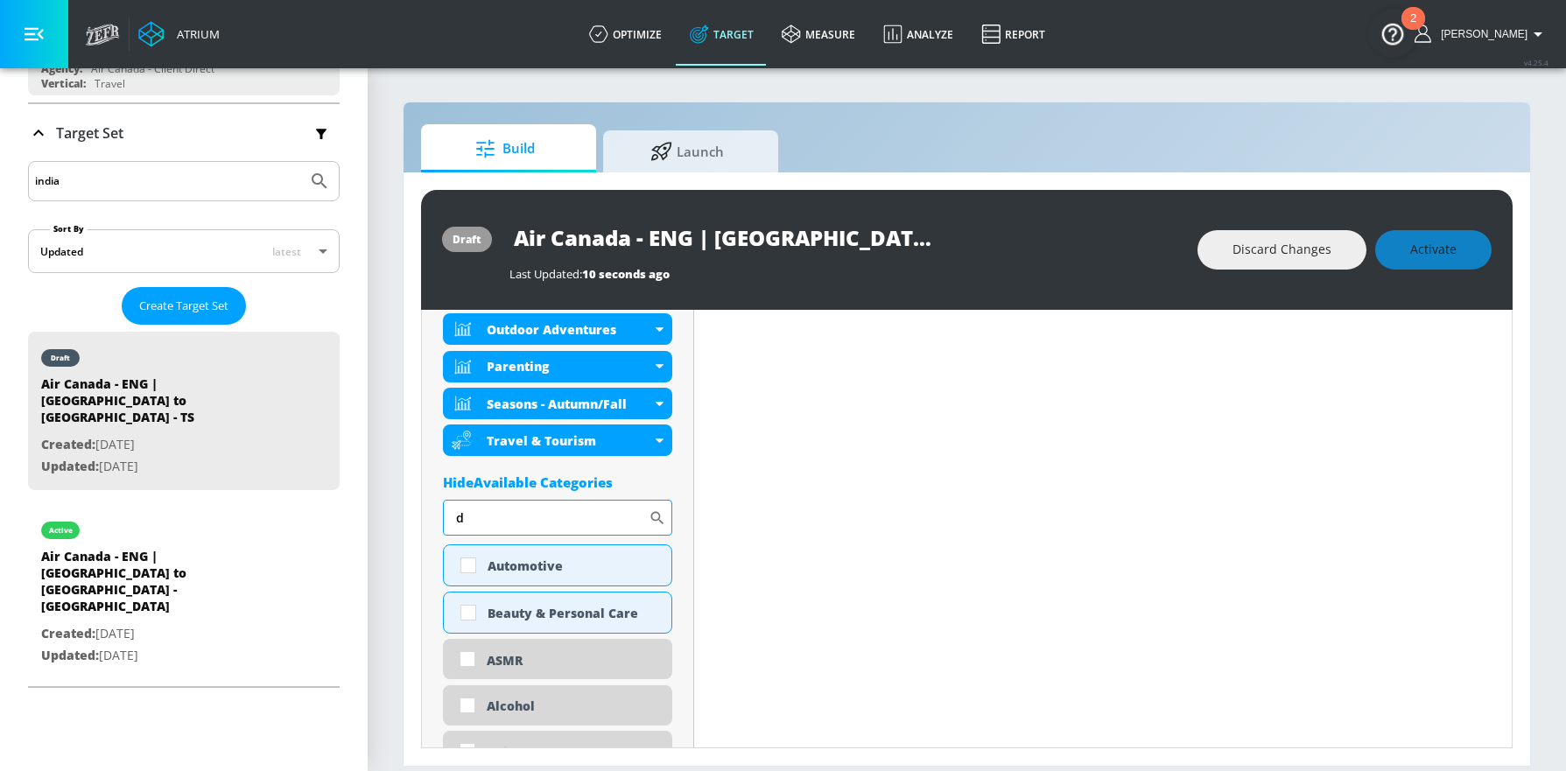
scroll to position [839, 0]
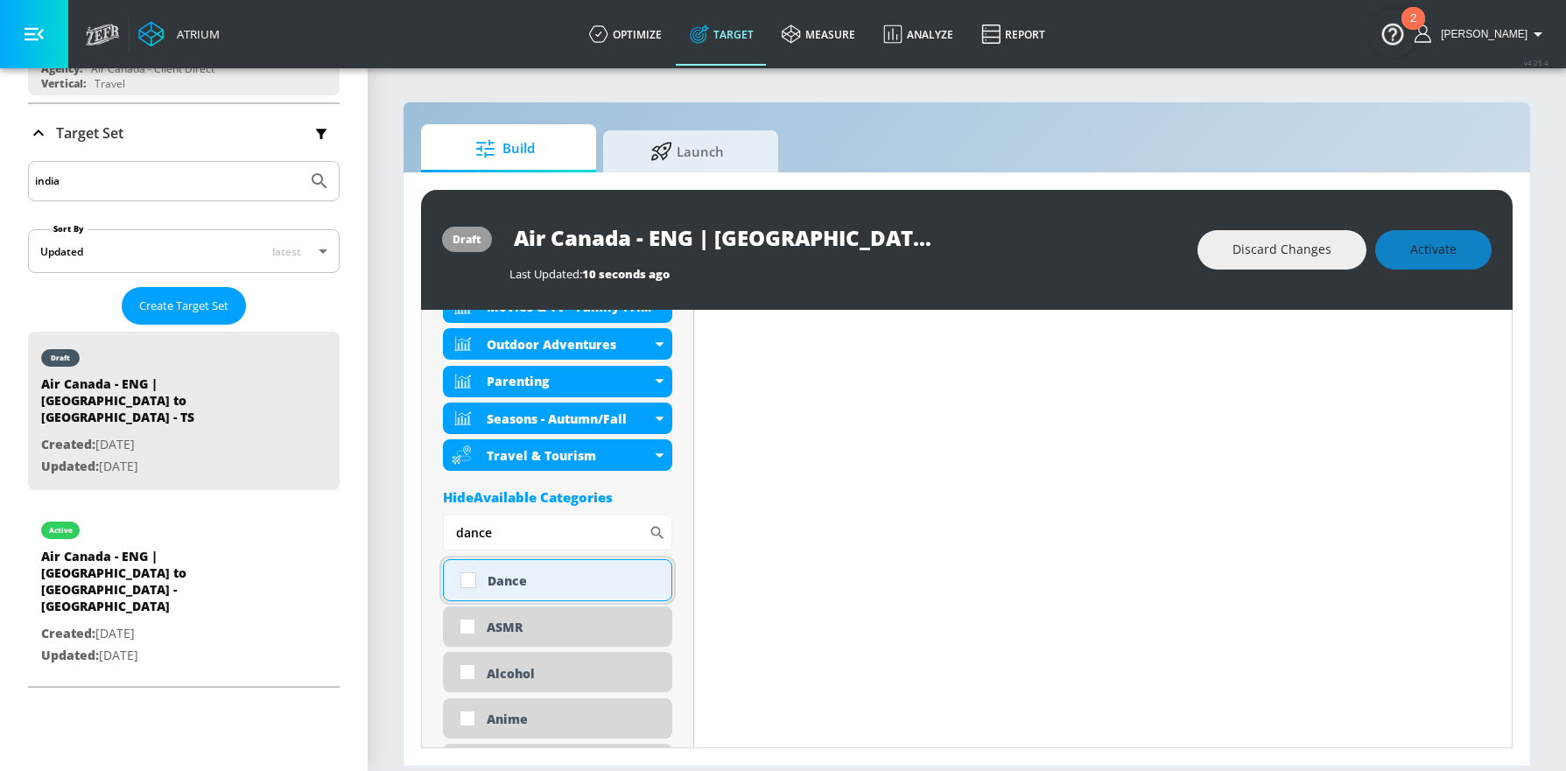
type input "dance"
click at [469, 586] on input "checkbox" at bounding box center [469, 581] width 32 height 32
checkbox input "true"
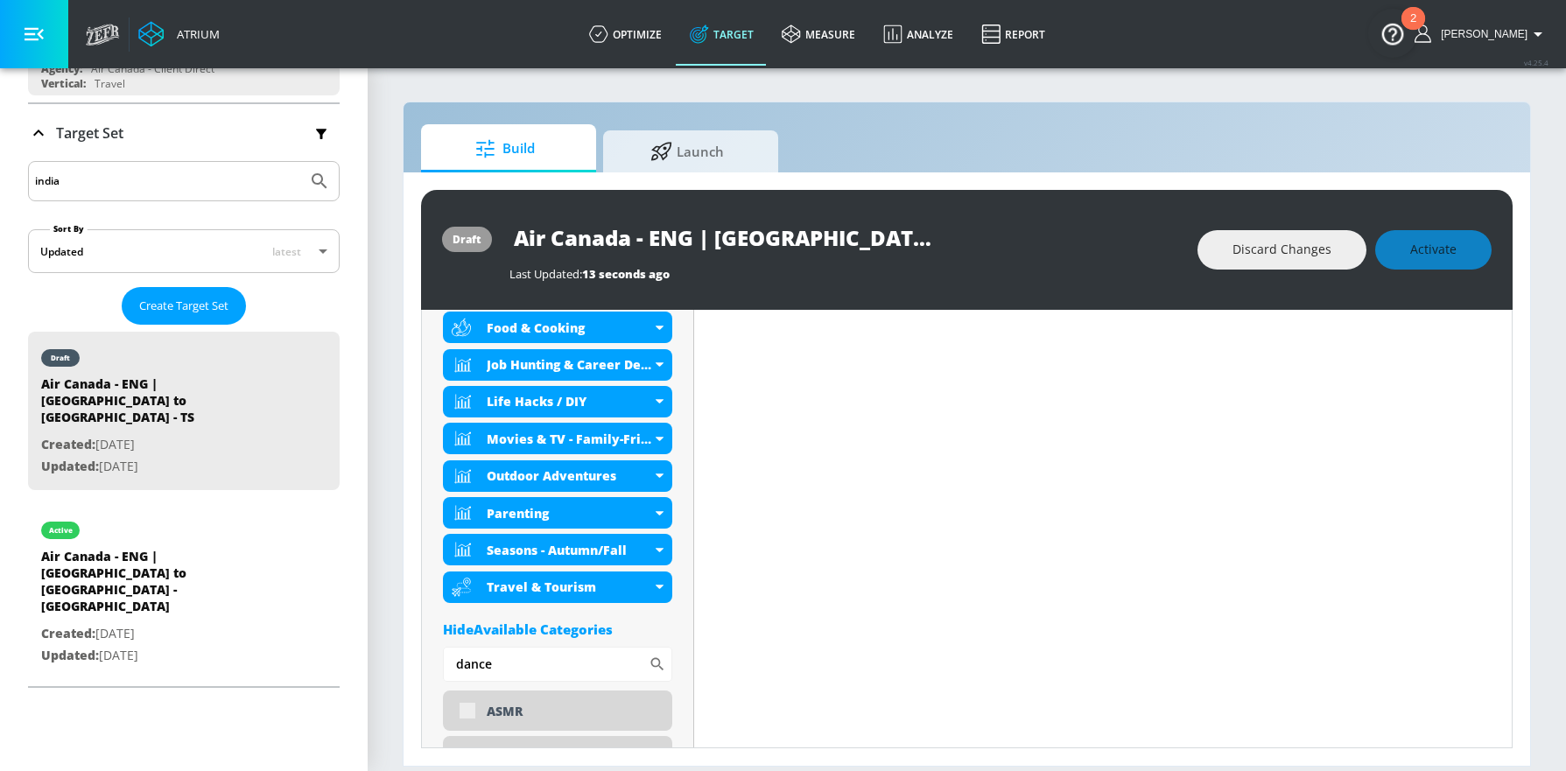
scroll to position [762, 0]
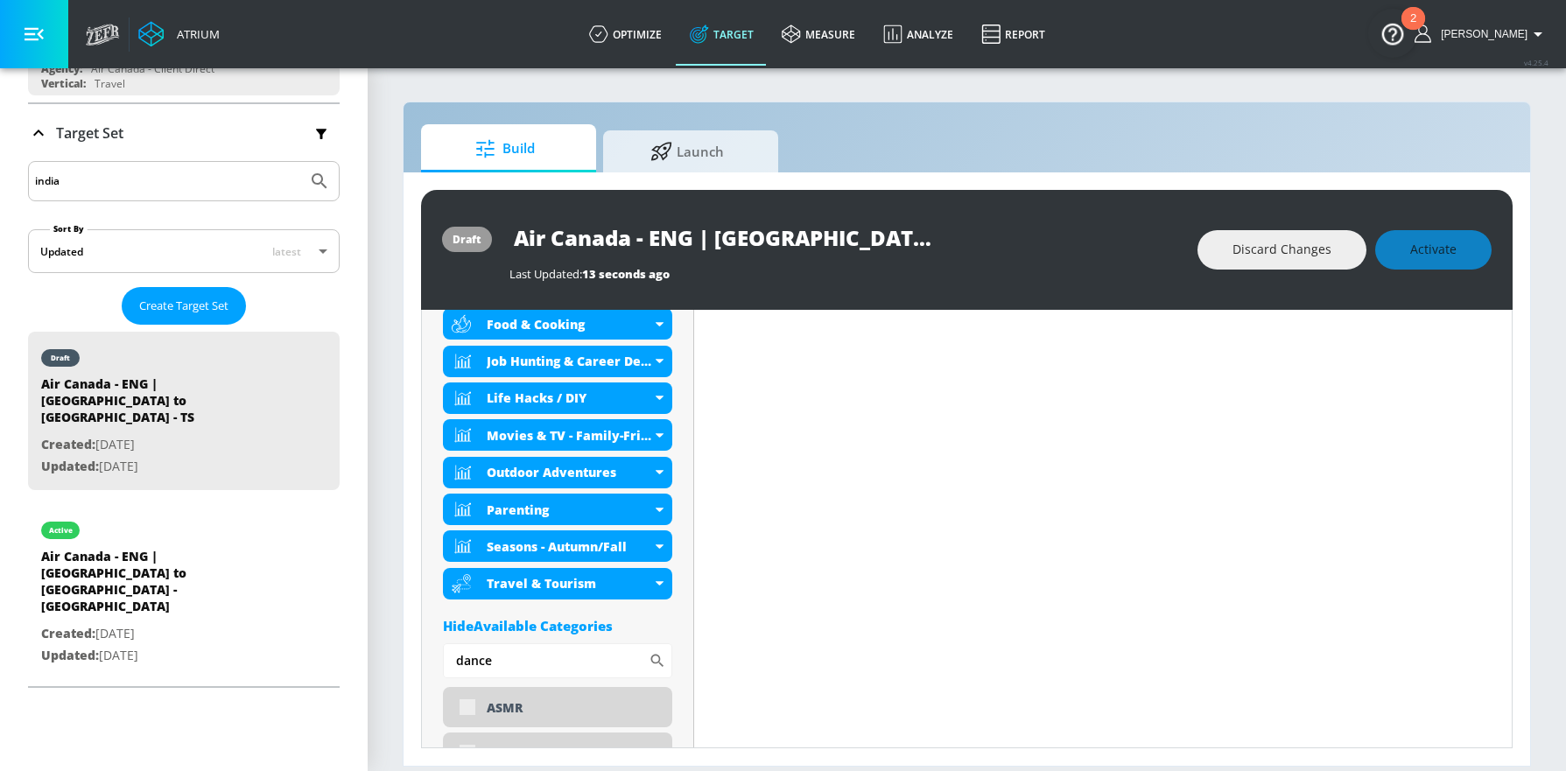
drag, startPoint x: 534, startPoint y: 661, endPoint x: 373, endPoint y: 633, distance: 163.5
click at [371, 638] on section "Build Launch draft Air Canada - ENG | [GEOGRAPHIC_DATA] to [GEOGRAPHIC_DATA] - …" at bounding box center [967, 419] width 1198 height 705
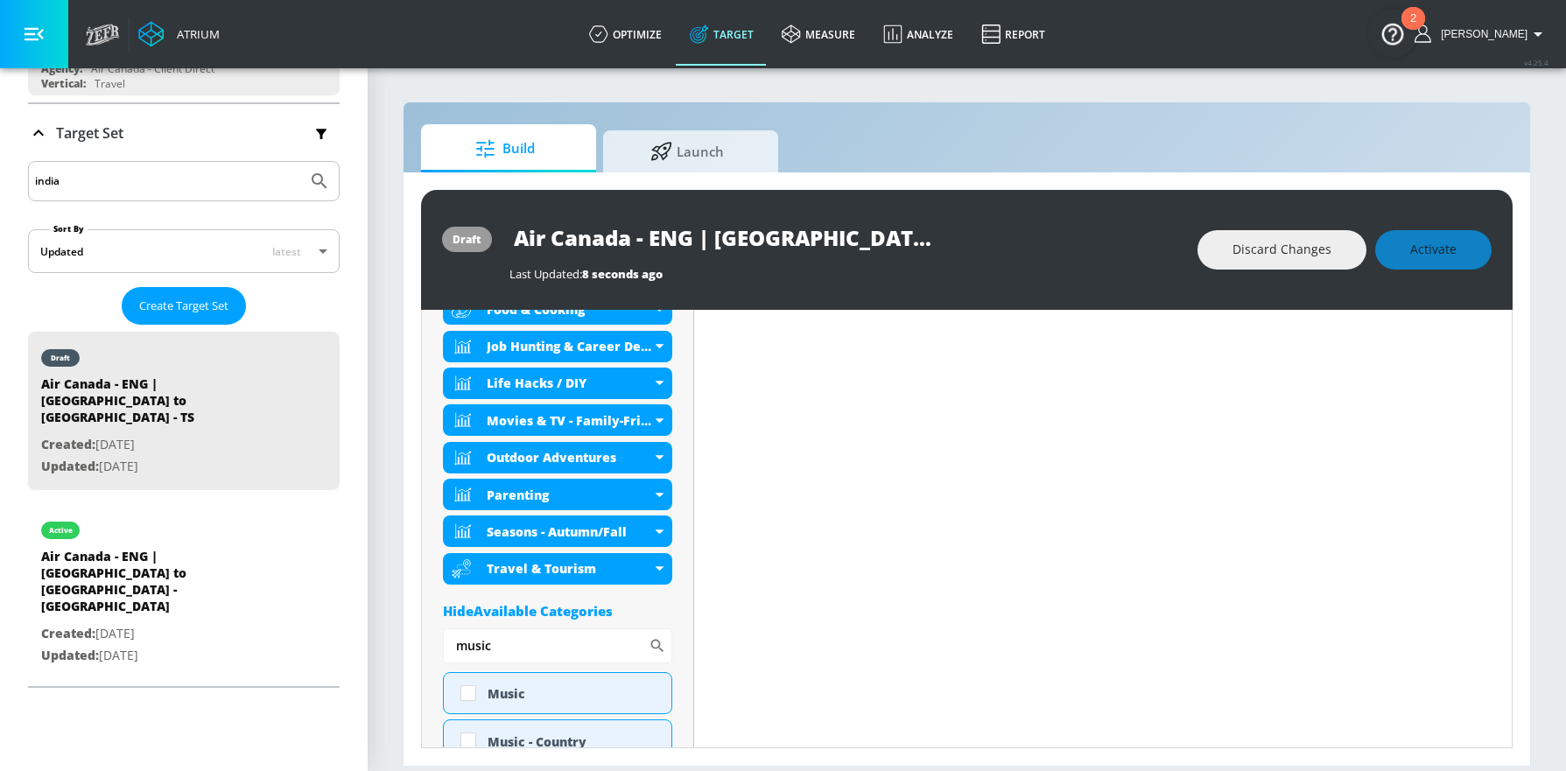
scroll to position [748, 0]
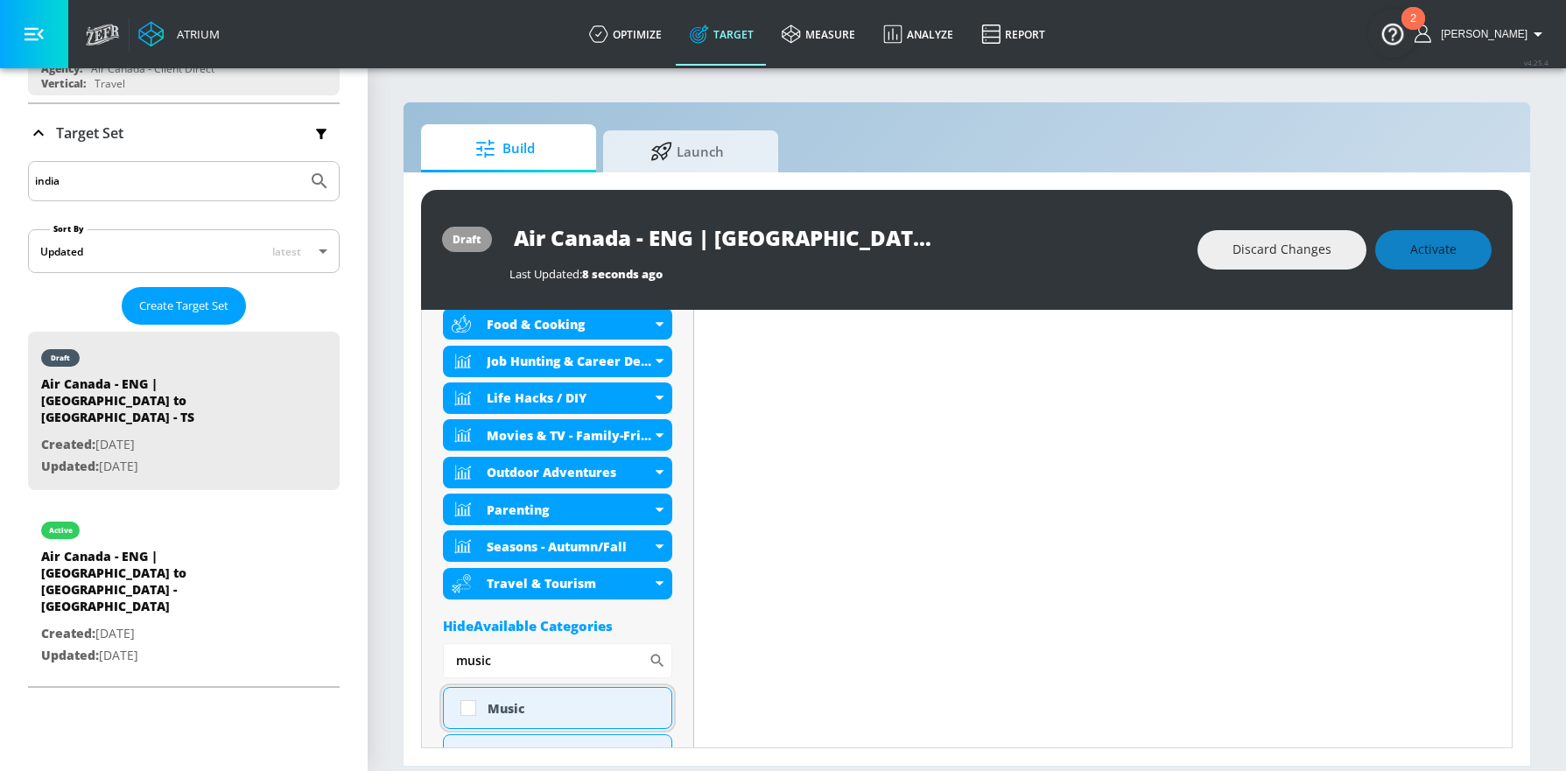
type input "music"
click at [559, 709] on div "Music" at bounding box center [573, 708] width 171 height 17
checkbox input "true"
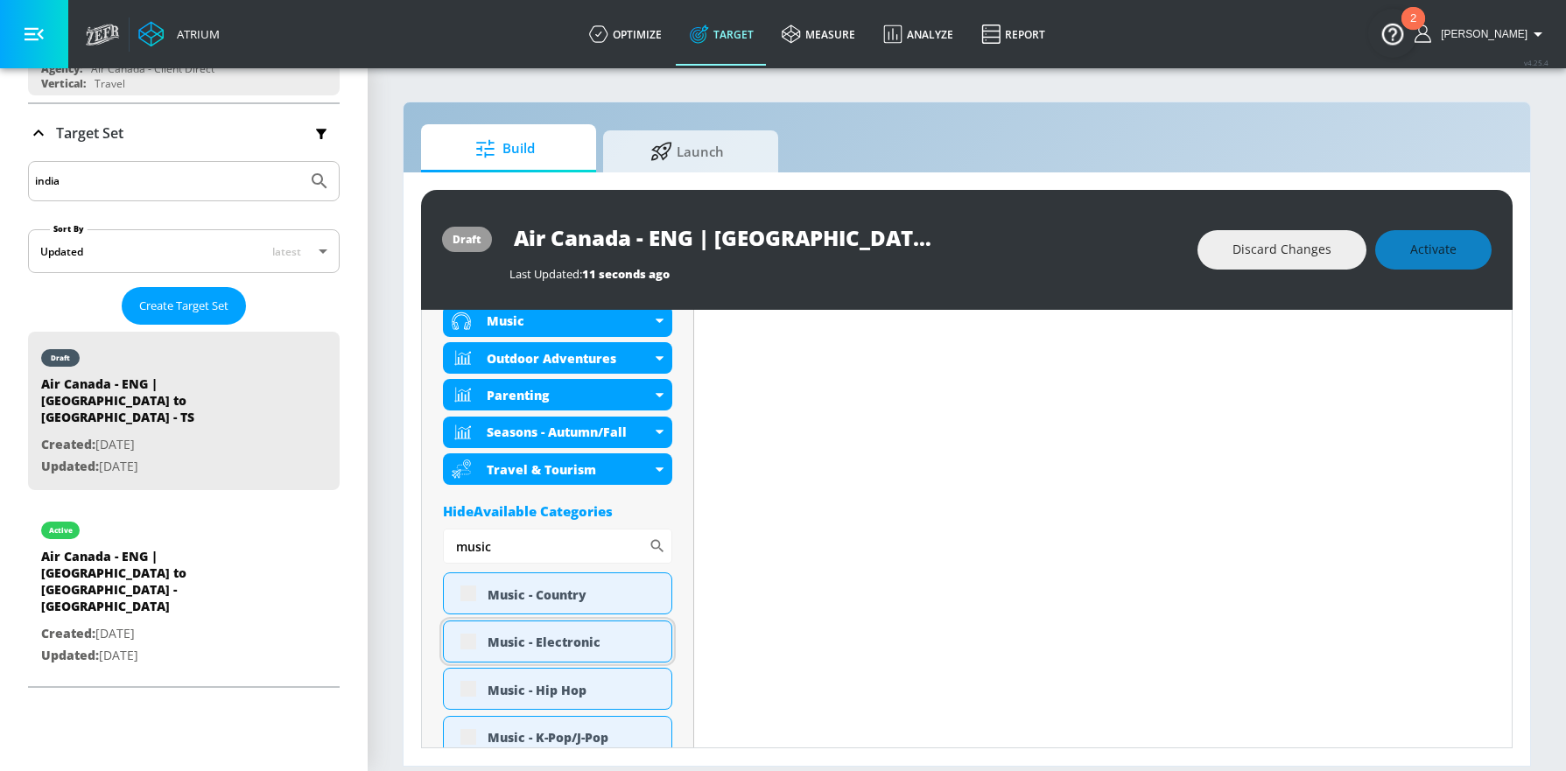
scroll to position [948, 0]
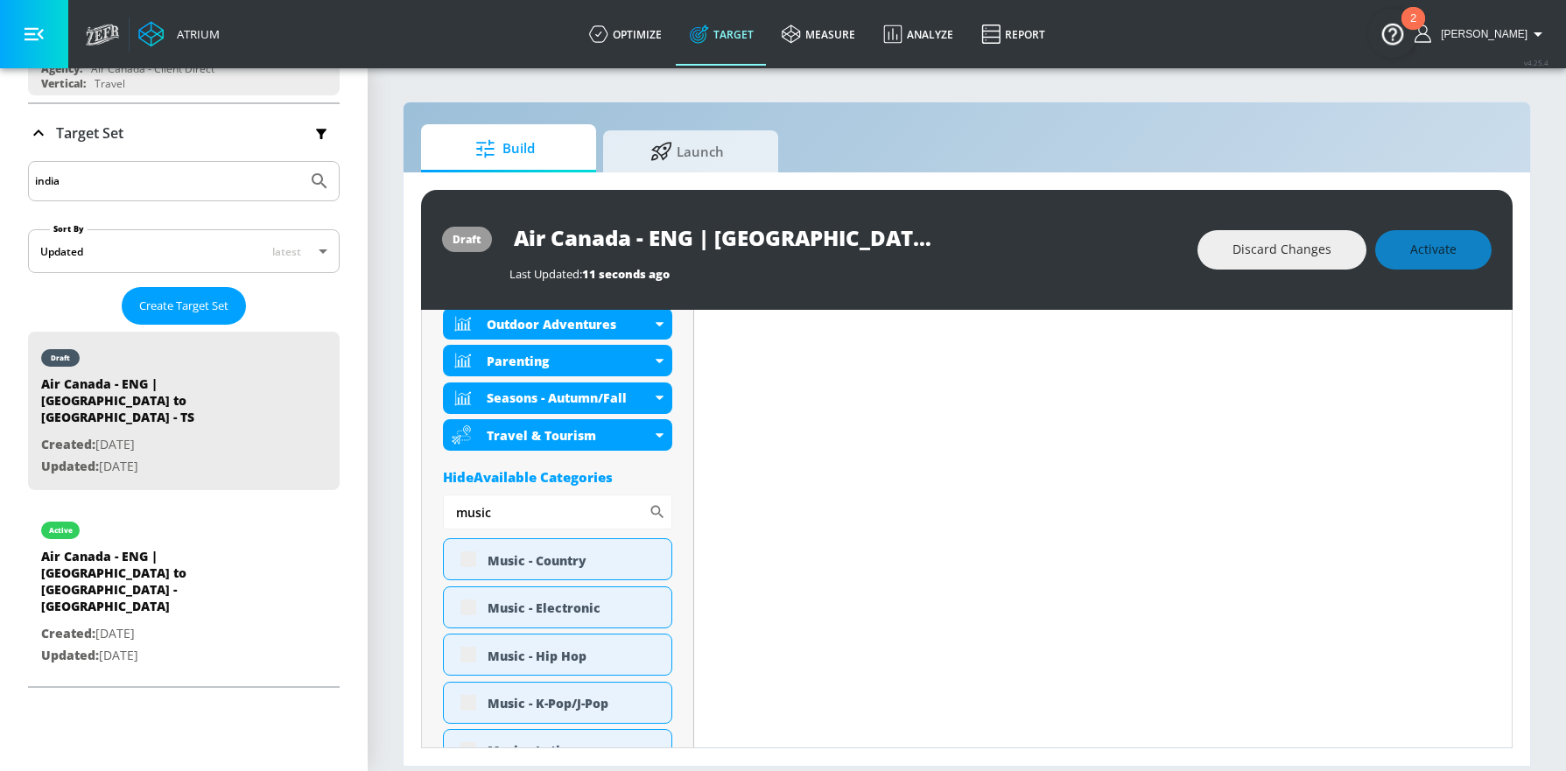
drag, startPoint x: 534, startPoint y: 516, endPoint x: 411, endPoint y: 508, distance: 122.9
click at [412, 508] on div "draft Air Canada - ENG | [GEOGRAPHIC_DATA] to [GEOGRAPHIC_DATA] - TS Last Updat…" at bounding box center [967, 468] width 1127 height 593
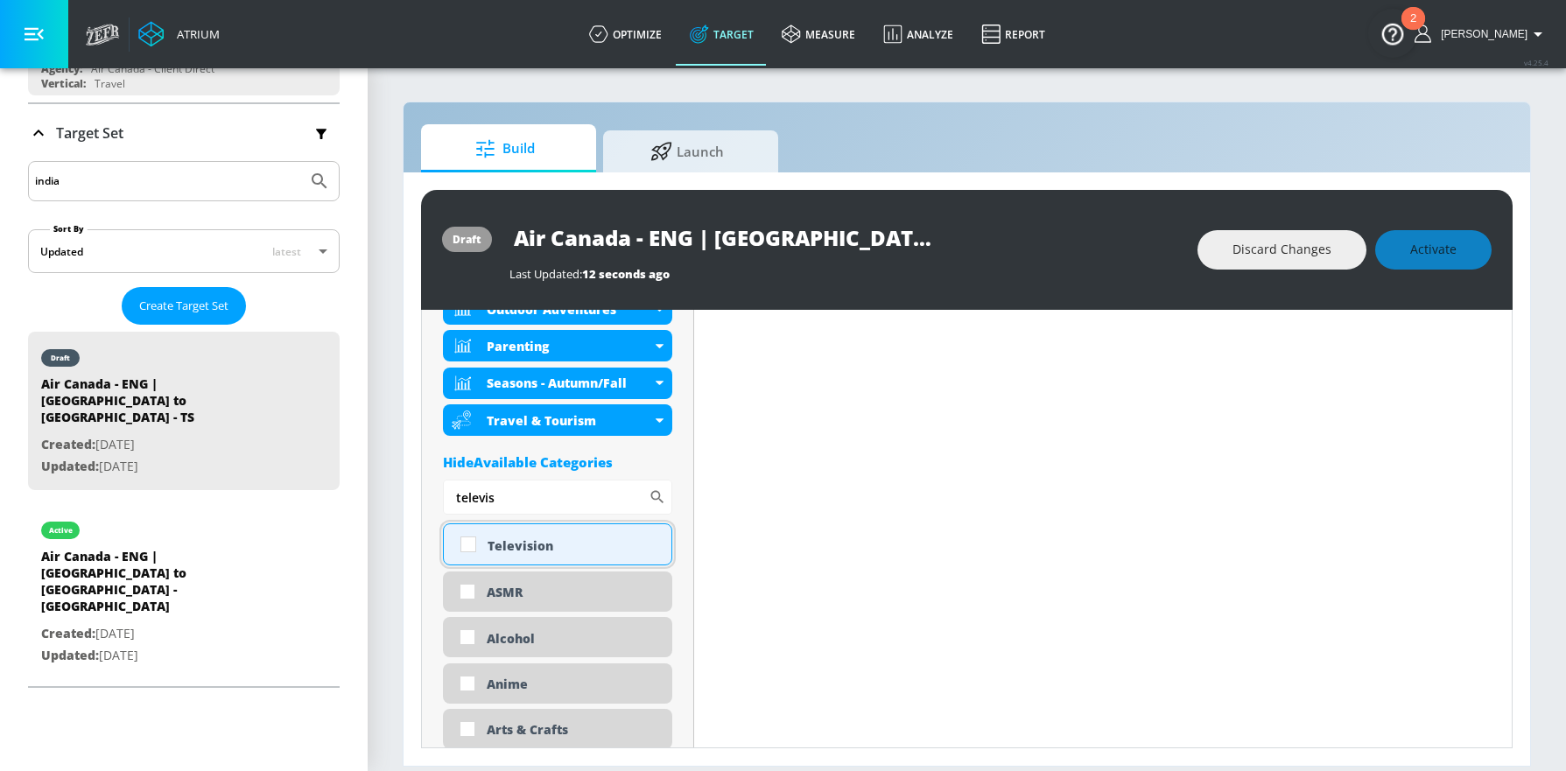
scroll to position [933, 0]
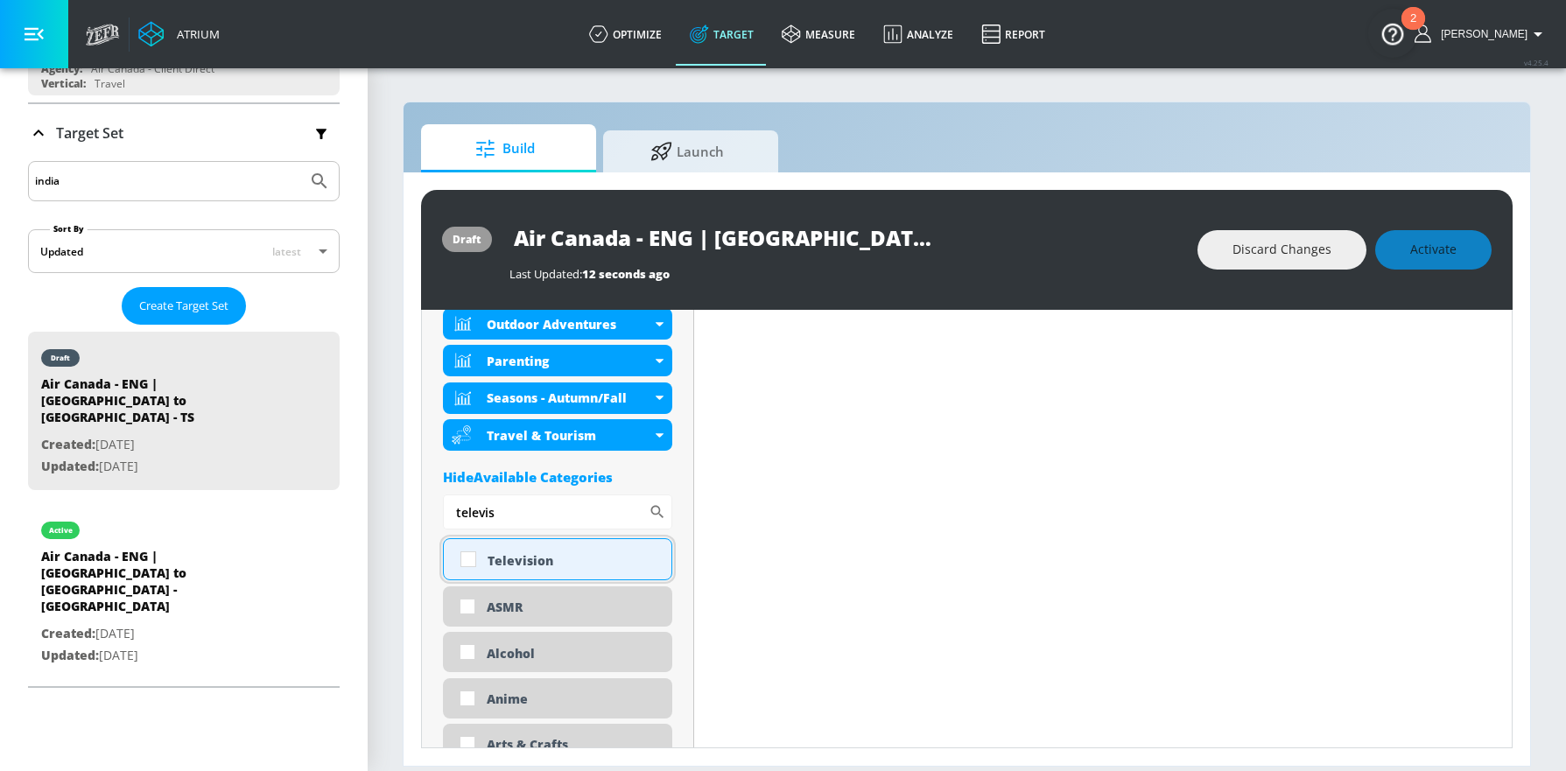
type input "televis"
click at [557, 566] on div "Television" at bounding box center [573, 560] width 171 height 17
checkbox input "true"
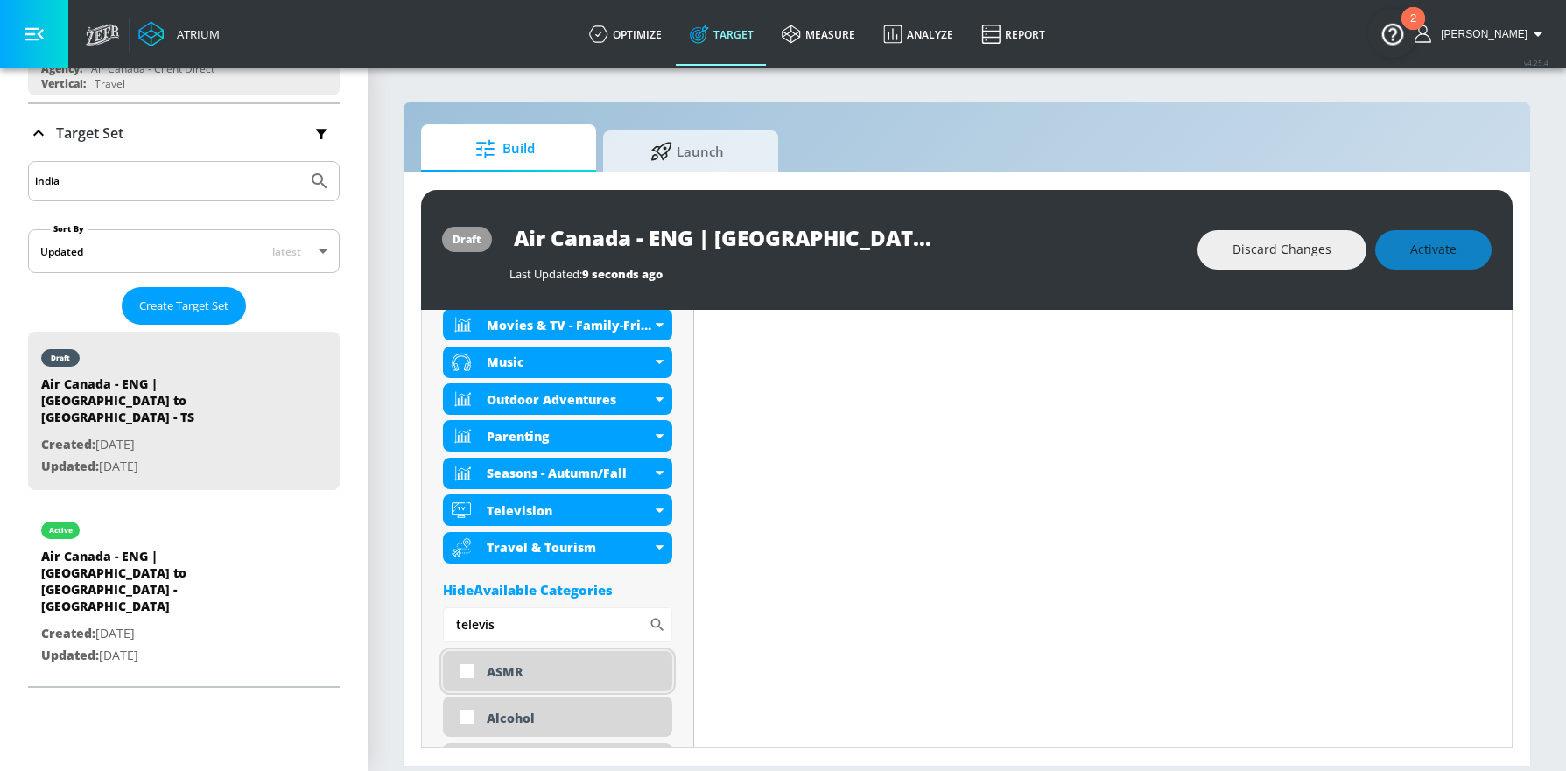
scroll to position [882, 0]
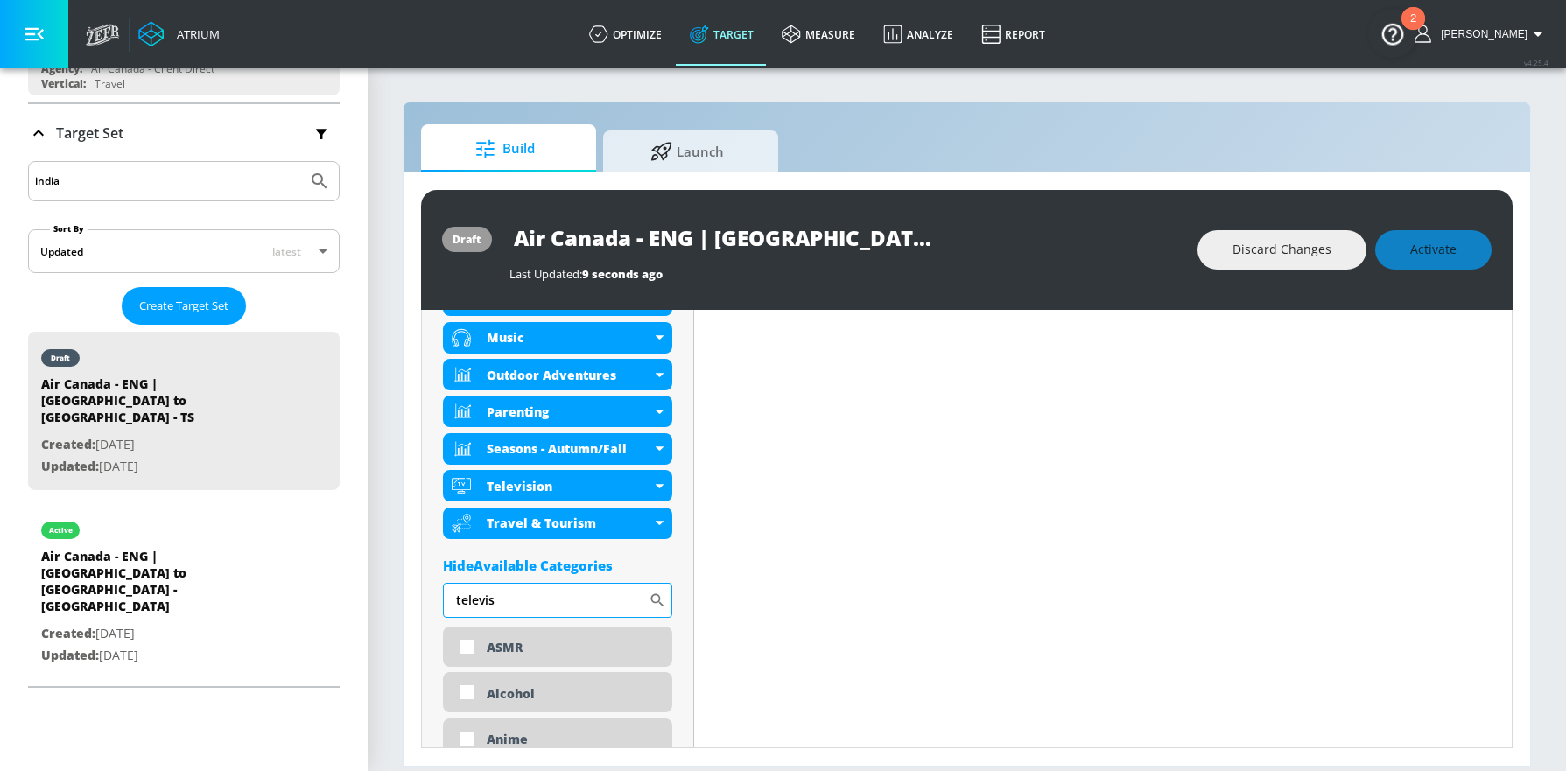
drag, startPoint x: 537, startPoint y: 605, endPoint x: 451, endPoint y: 586, distance: 88.8
click at [452, 588] on input "televis" at bounding box center [546, 600] width 206 height 35
type input "celebri"
click at [481, 643] on input "checkbox" at bounding box center [469, 648] width 32 height 32
checkbox input "true"
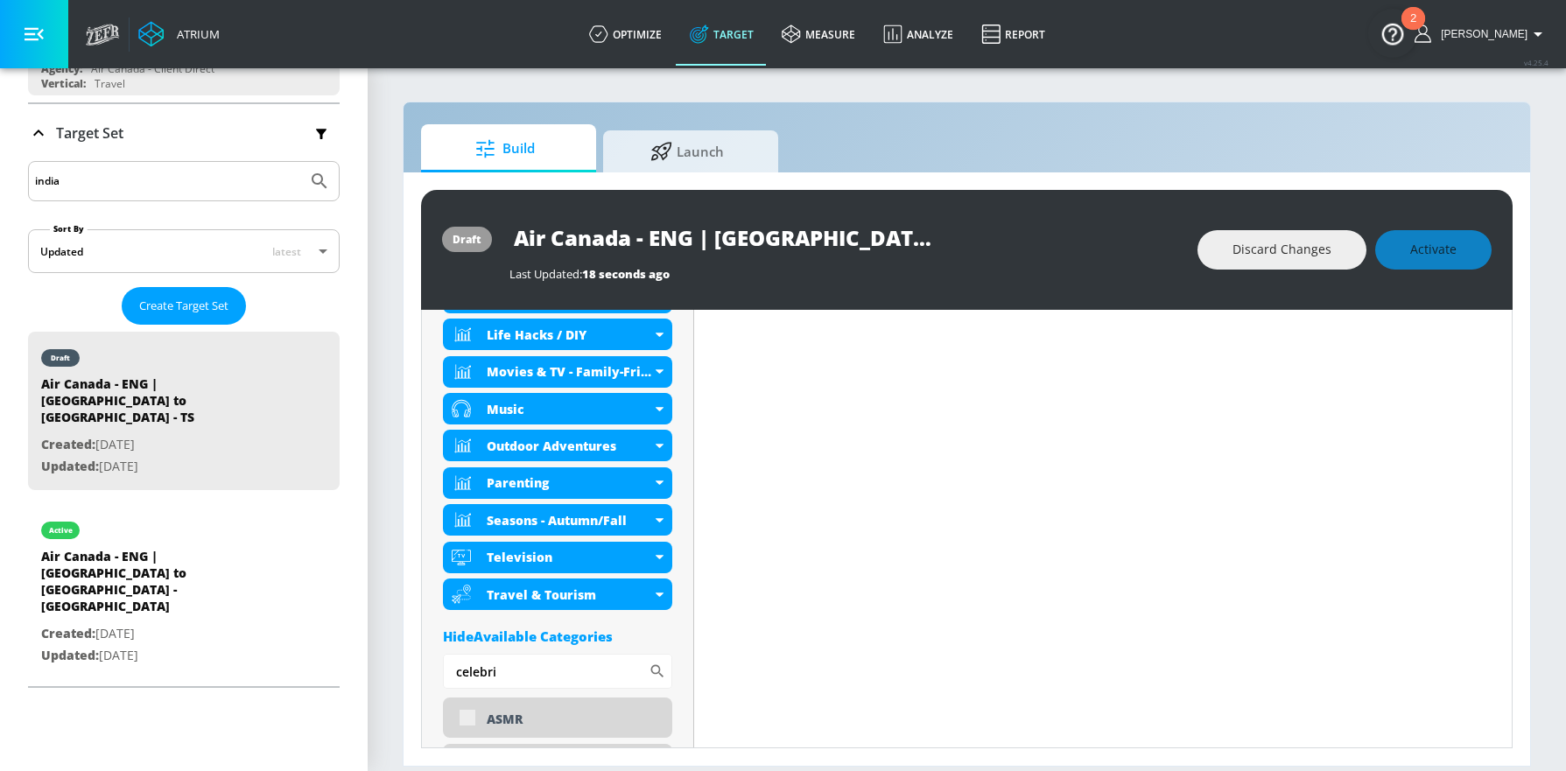
scroll to position [864, 0]
drag, startPoint x: 516, startPoint y: 678, endPoint x: 448, endPoint y: 671, distance: 67.9
click at [448, 671] on input "celebri" at bounding box center [546, 670] width 206 height 35
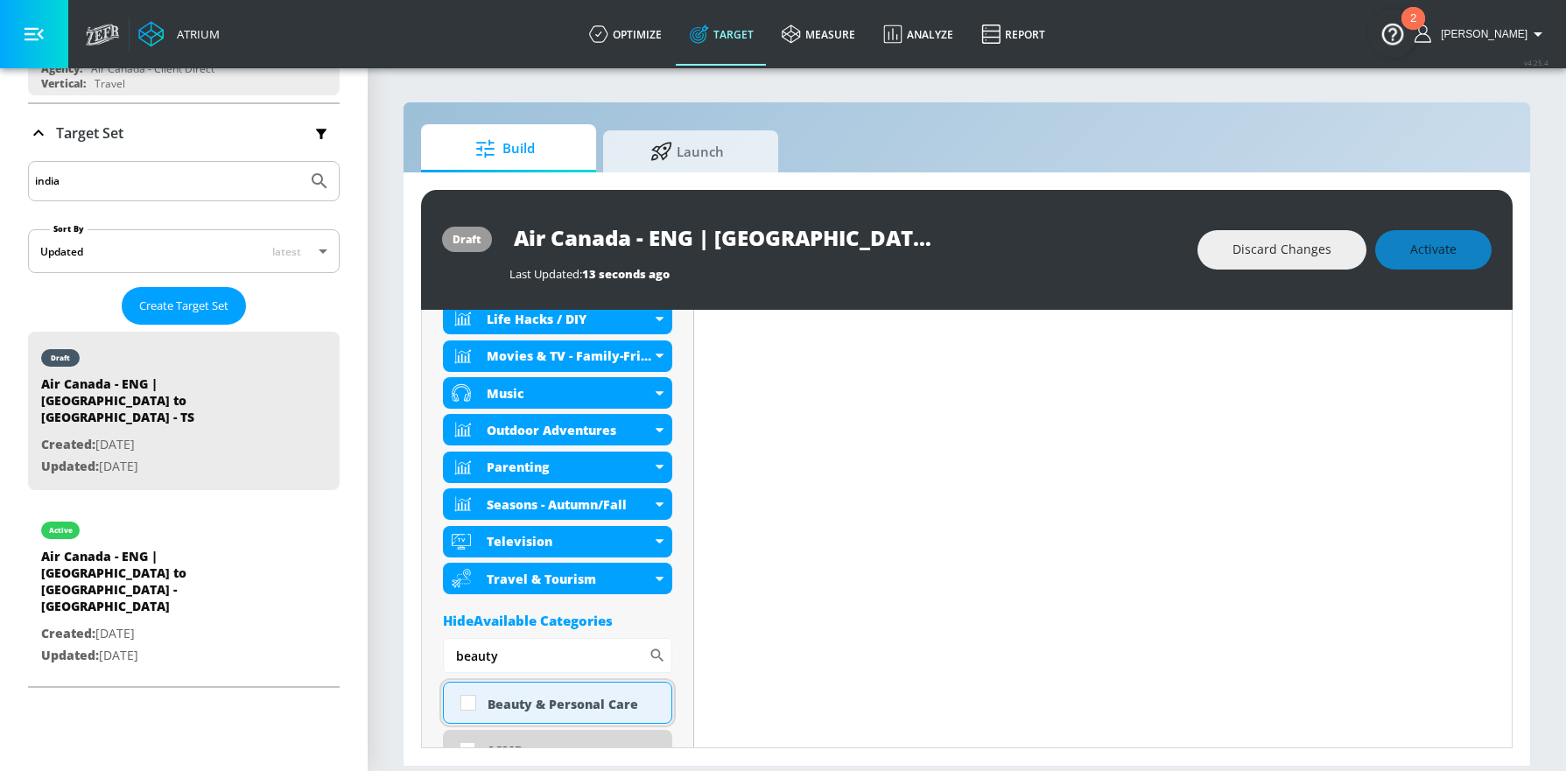
scroll to position [849, 0]
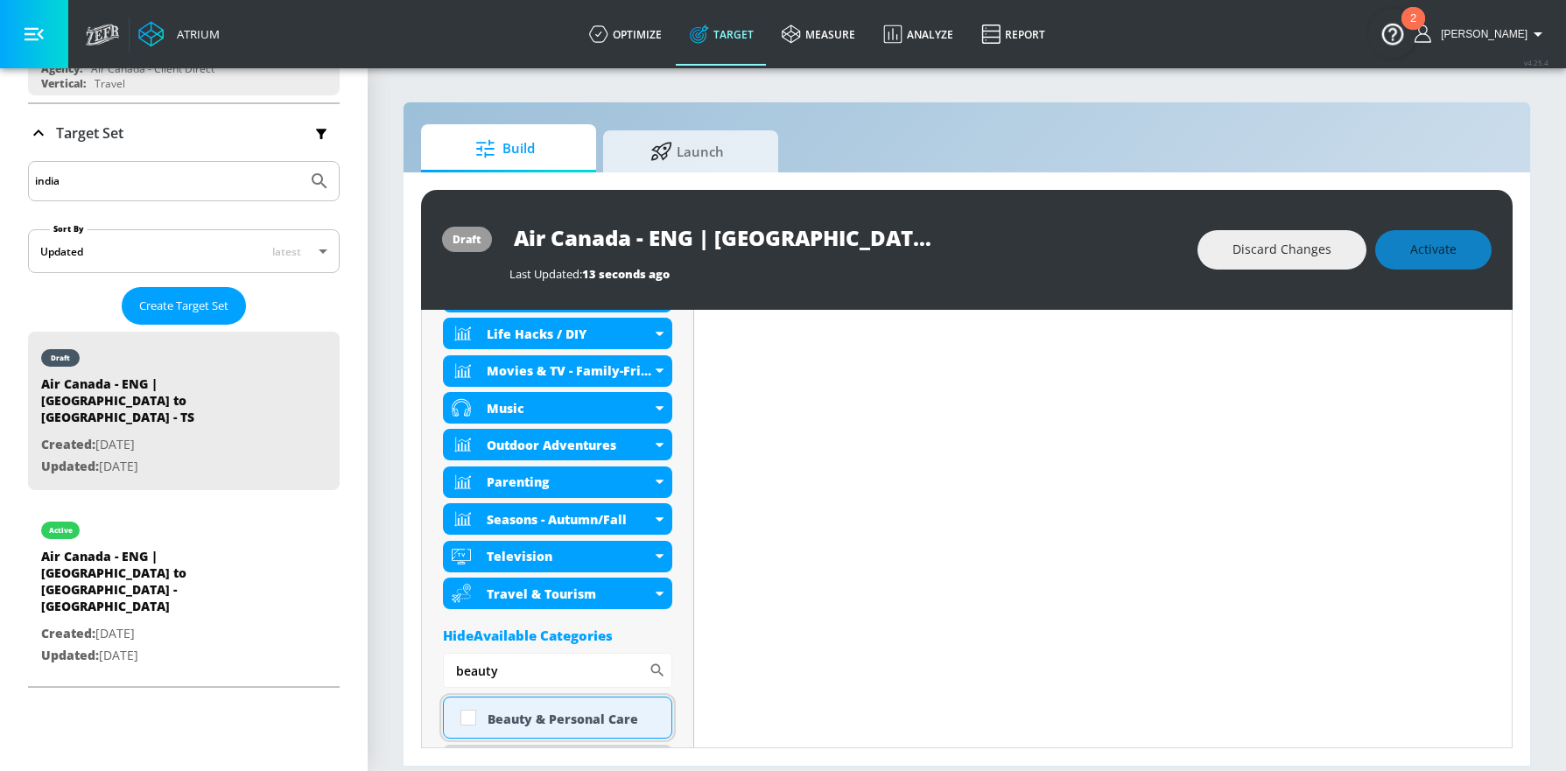
type input "beauty"
click at [467, 718] on input "checkbox" at bounding box center [469, 718] width 32 height 32
checkbox input "true"
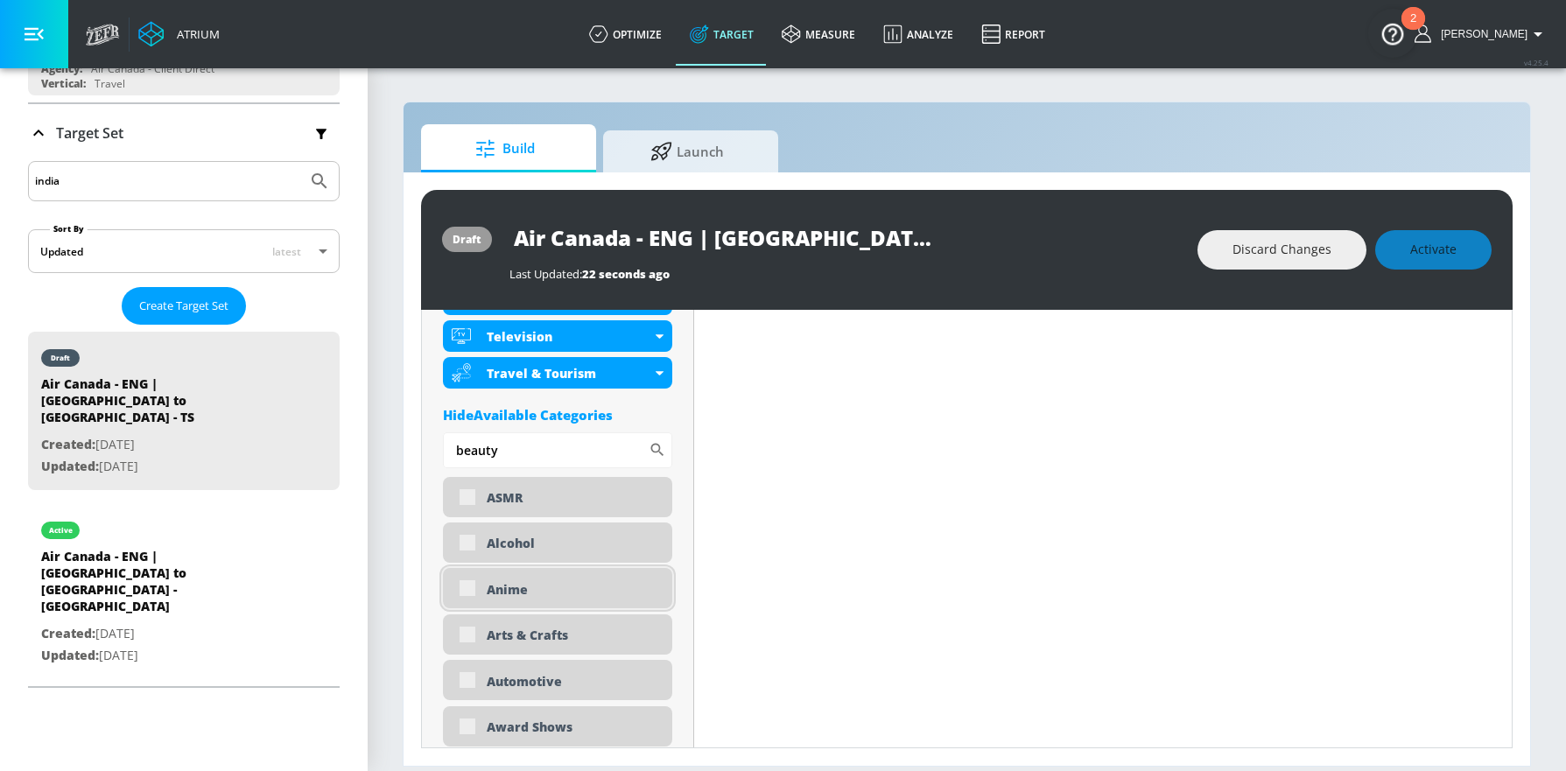
scroll to position [1123, 0]
drag, startPoint x: 515, startPoint y: 440, endPoint x: 411, endPoint y: 432, distance: 104.5
click at [411, 432] on div "draft Air Canada - ENG | [GEOGRAPHIC_DATA] to [GEOGRAPHIC_DATA] - TS Last Updat…" at bounding box center [967, 468] width 1127 height 593
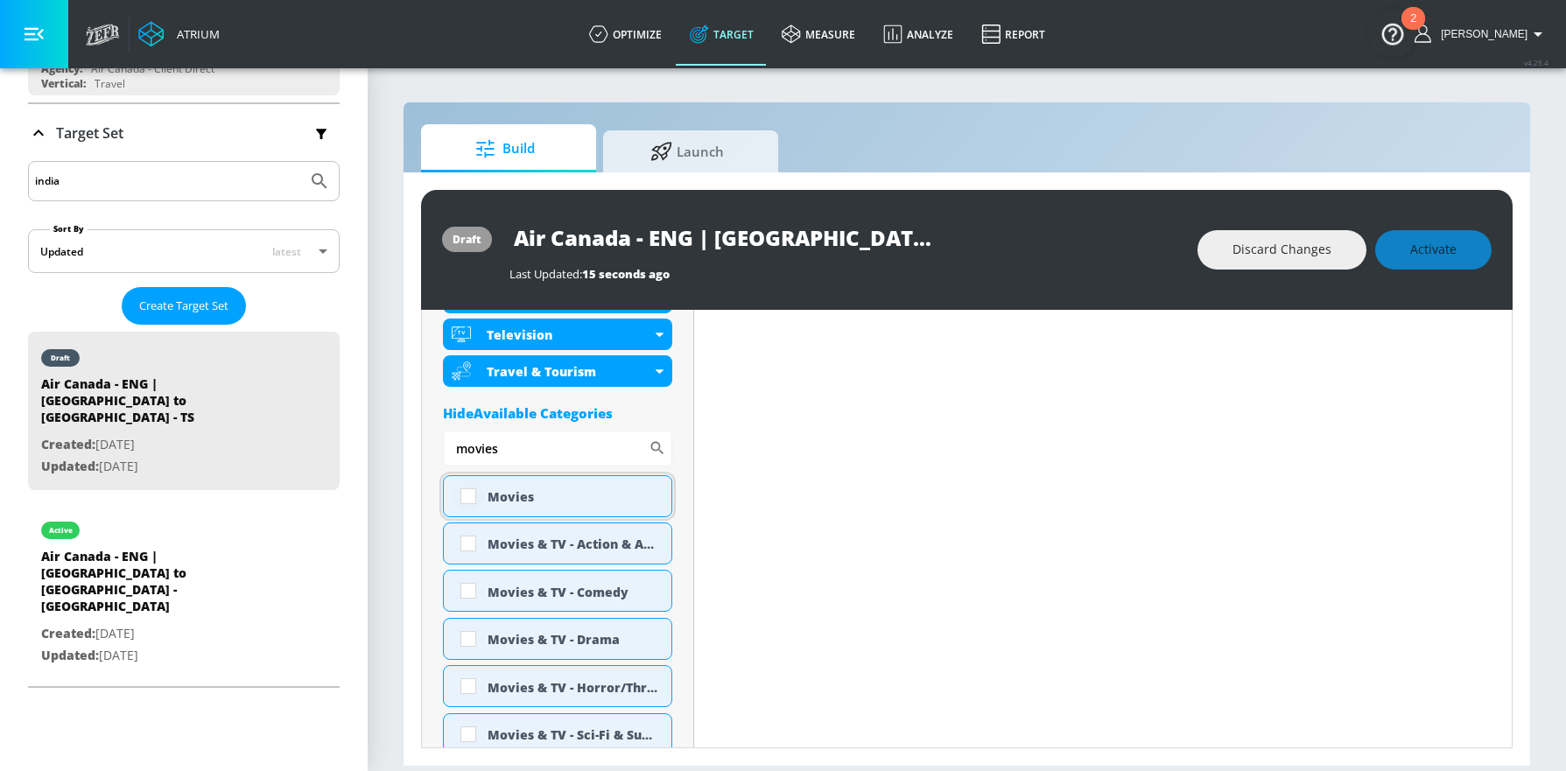
type input "movies"
click at [474, 491] on input "checkbox" at bounding box center [469, 497] width 32 height 32
checkbox input "true"
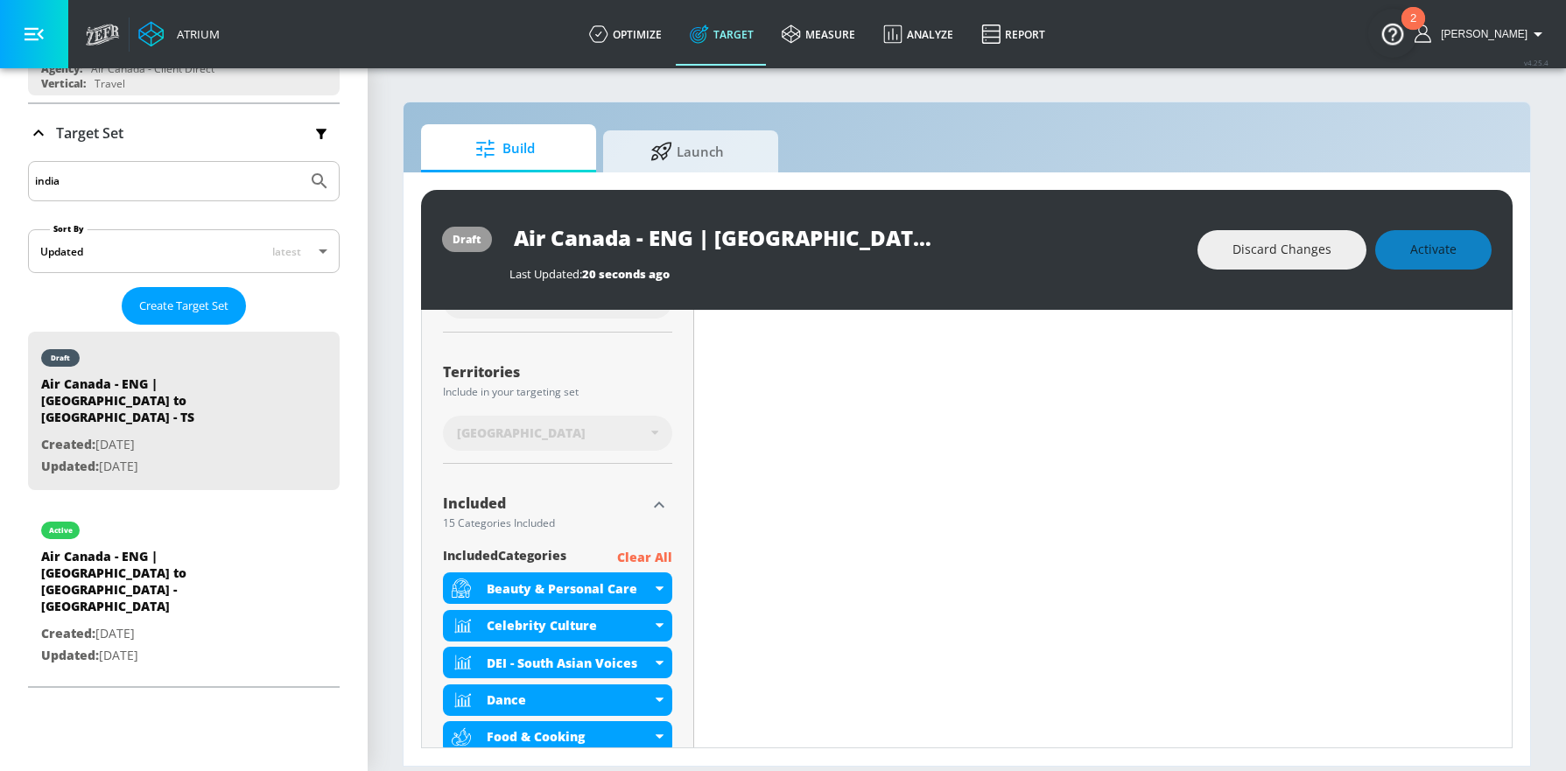
scroll to position [0, 0]
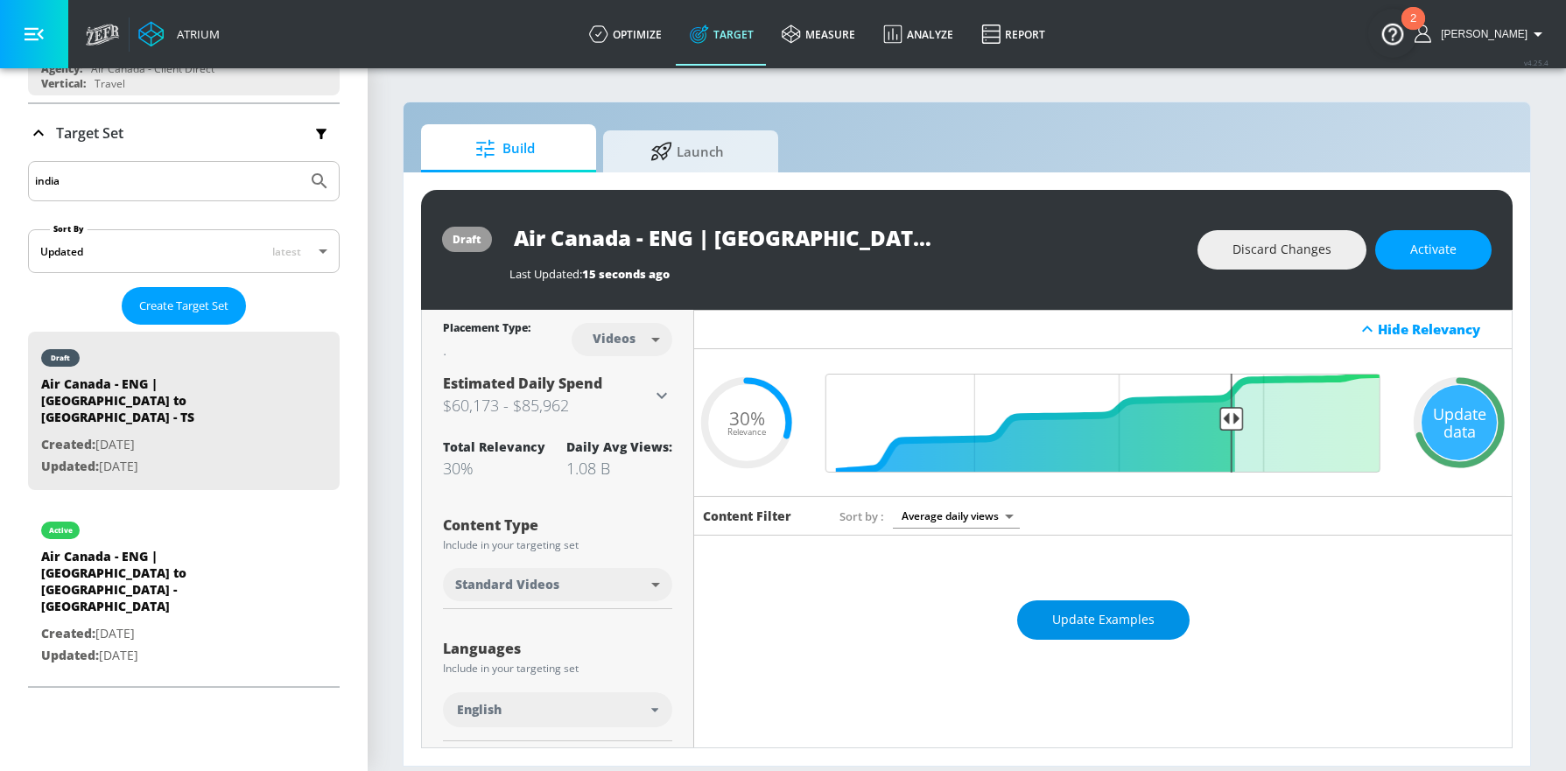
click at [1097, 629] on span "Update Examples" at bounding box center [1103, 620] width 102 height 22
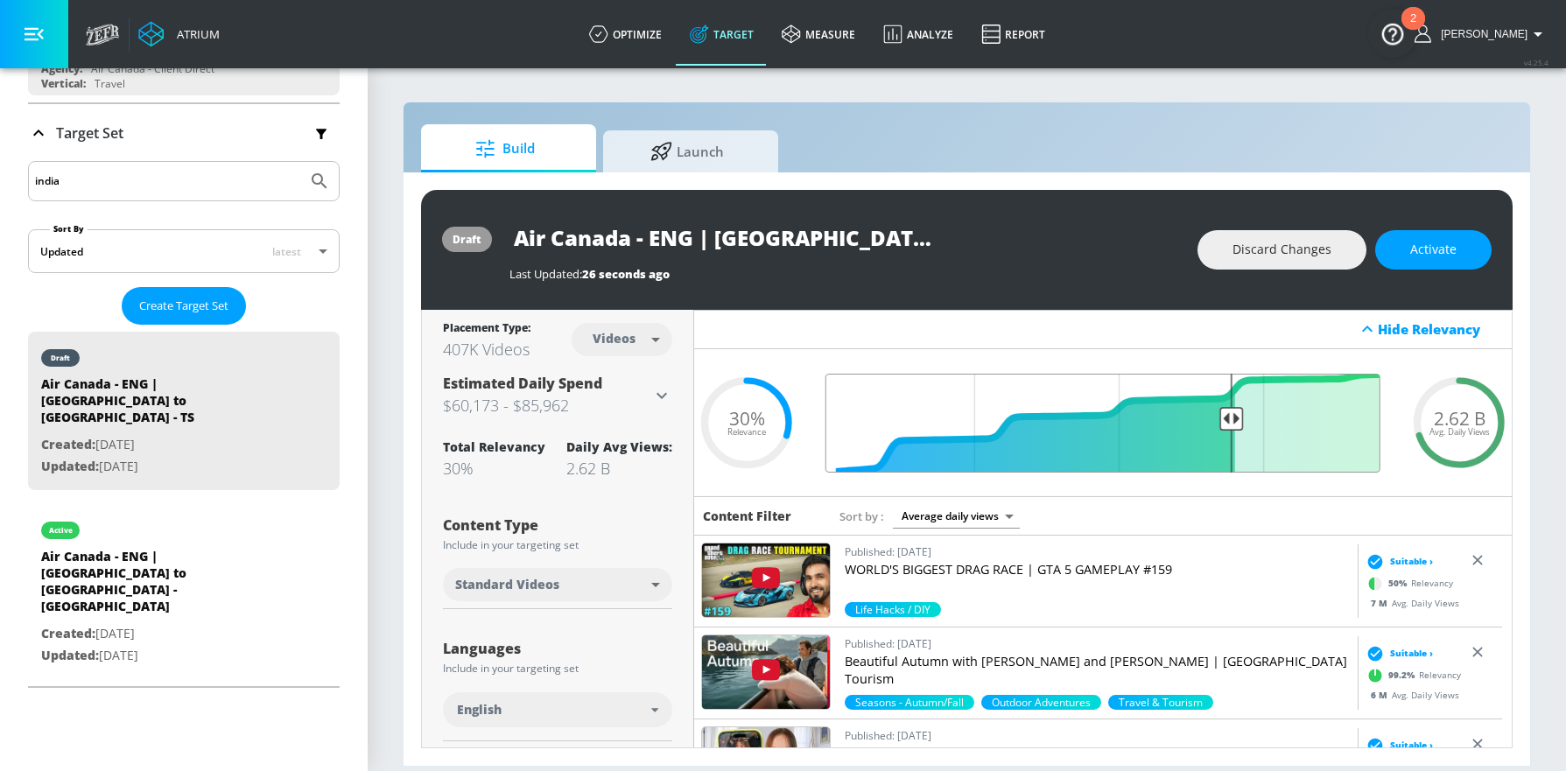
click at [1218, 421] on input "Final Threshold" at bounding box center [1103, 423] width 572 height 99
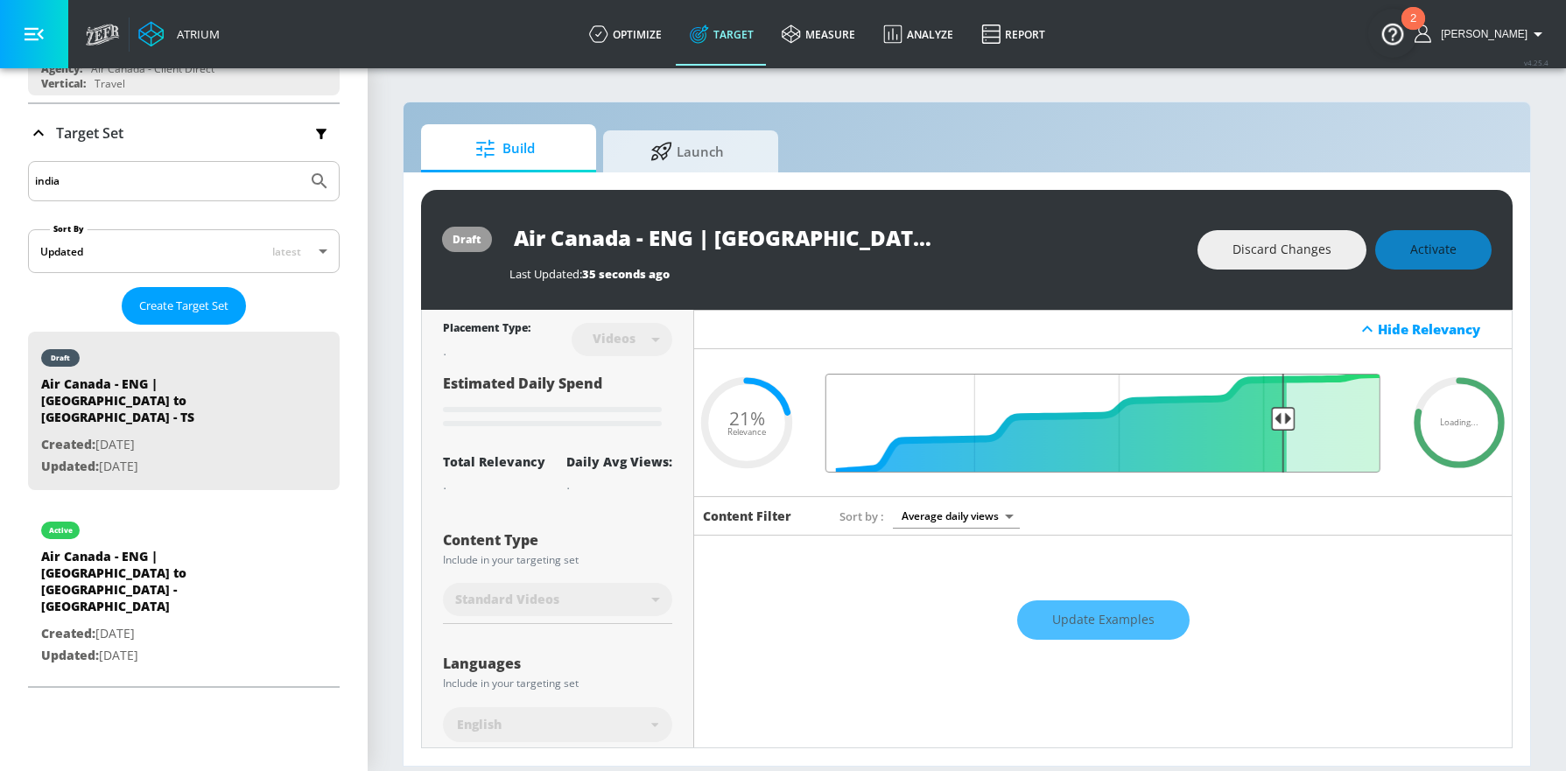
drag, startPoint x: 1220, startPoint y: 418, endPoint x: 1273, endPoint y: 432, distance: 54.1
click at [1273, 432] on input "Final Threshold" at bounding box center [1103, 423] width 572 height 99
type input "0.26"
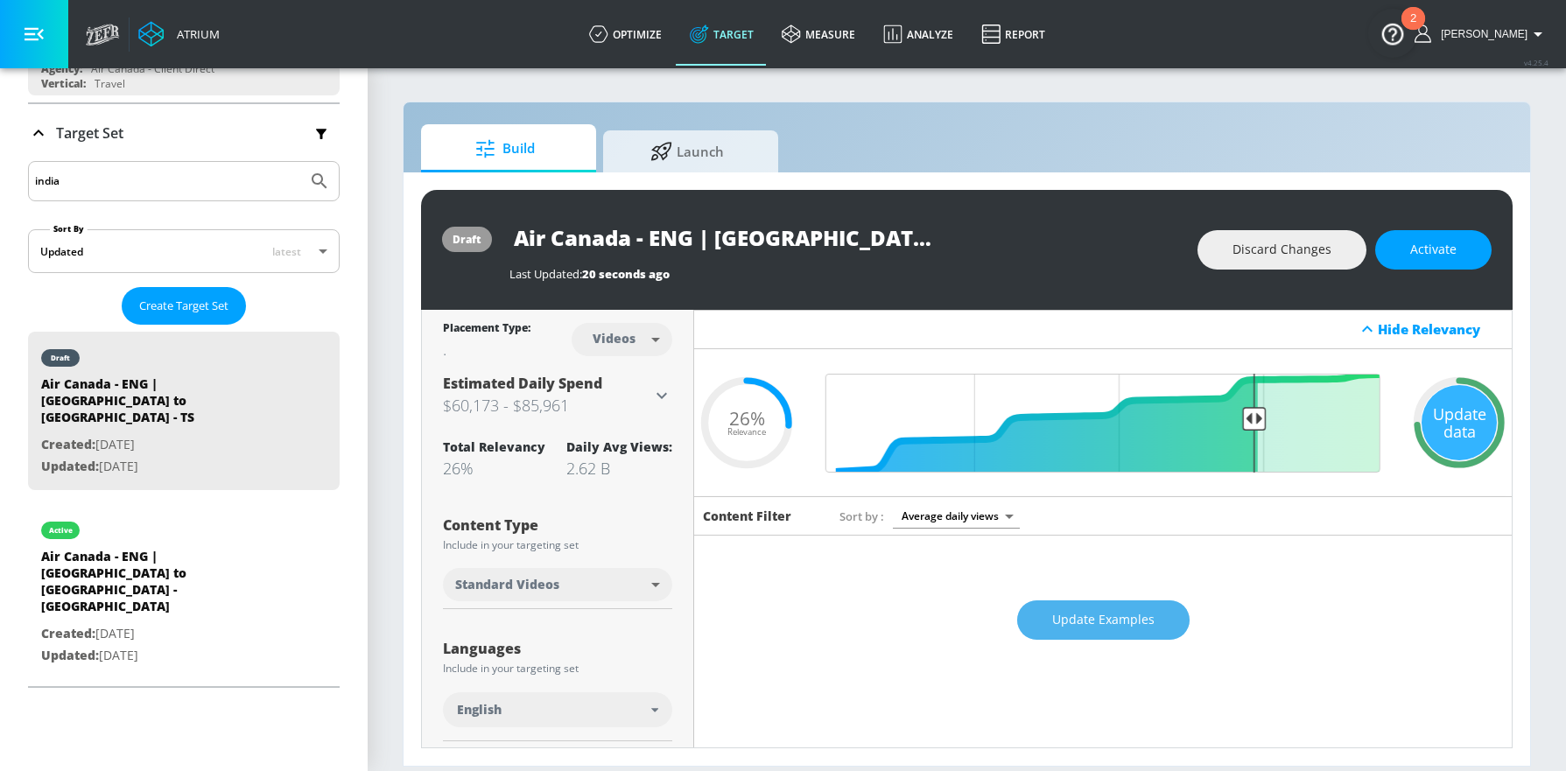
click at [1108, 628] on span "Update Examples" at bounding box center [1103, 620] width 102 height 22
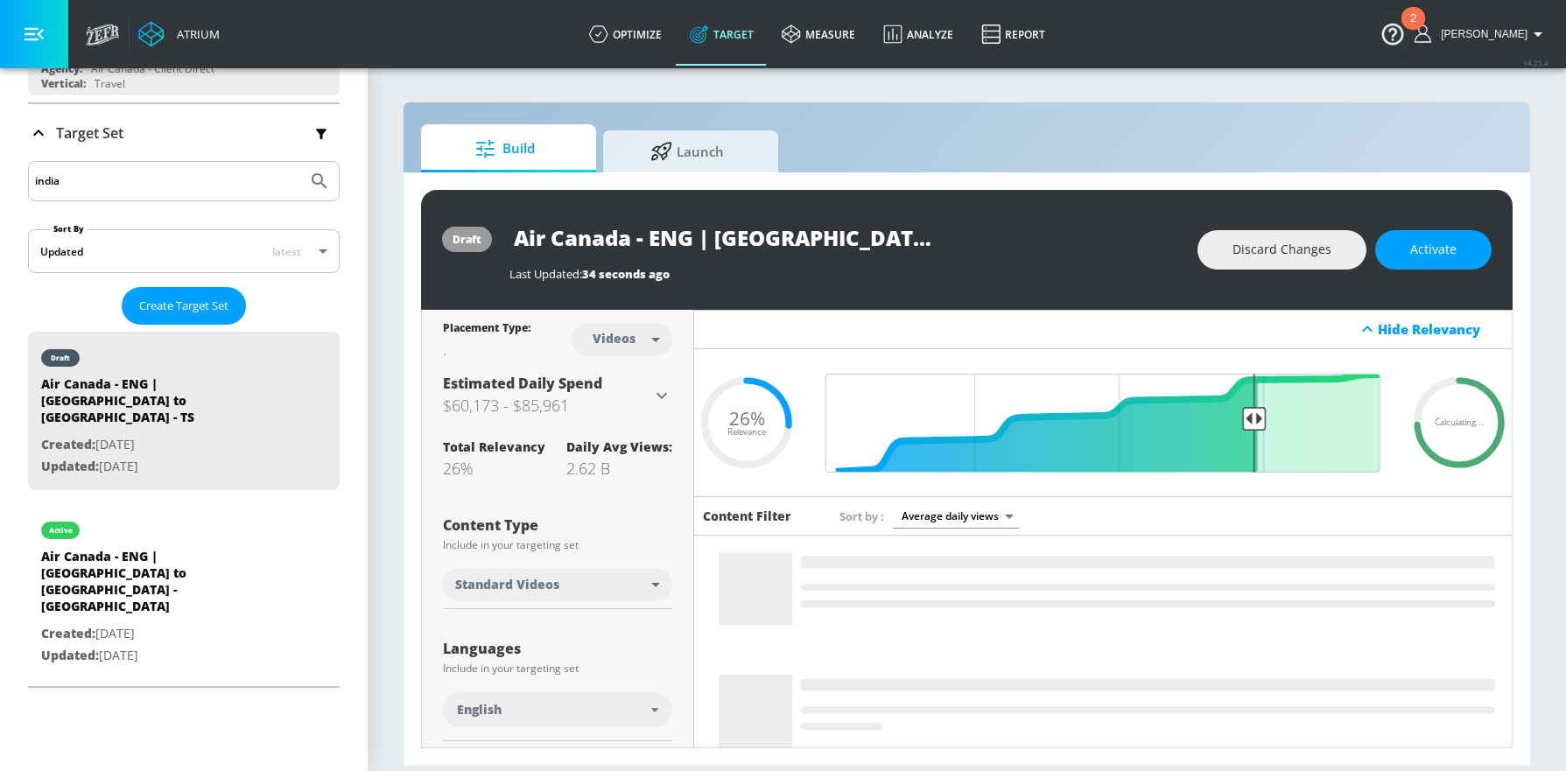
drag, startPoint x: 902, startPoint y: 242, endPoint x: 516, endPoint y: 236, distance: 386.1
click at [516, 236] on input "Air Canada - ENG | [GEOGRAPHIC_DATA] to [GEOGRAPHIC_DATA] - TS" at bounding box center [728, 237] width 438 height 39
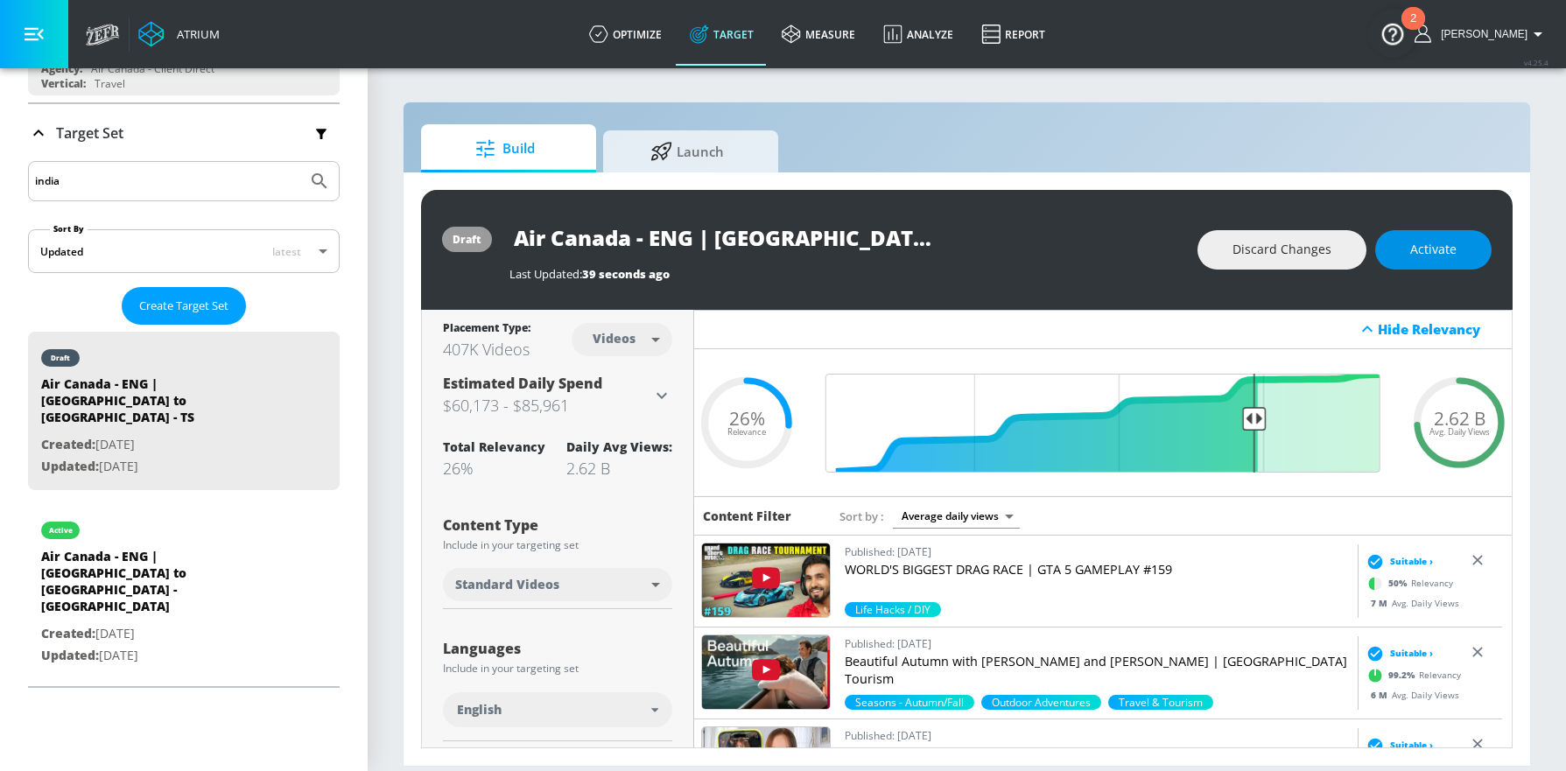
click at [1436, 249] on span "Activate" at bounding box center [1433, 250] width 46 height 22
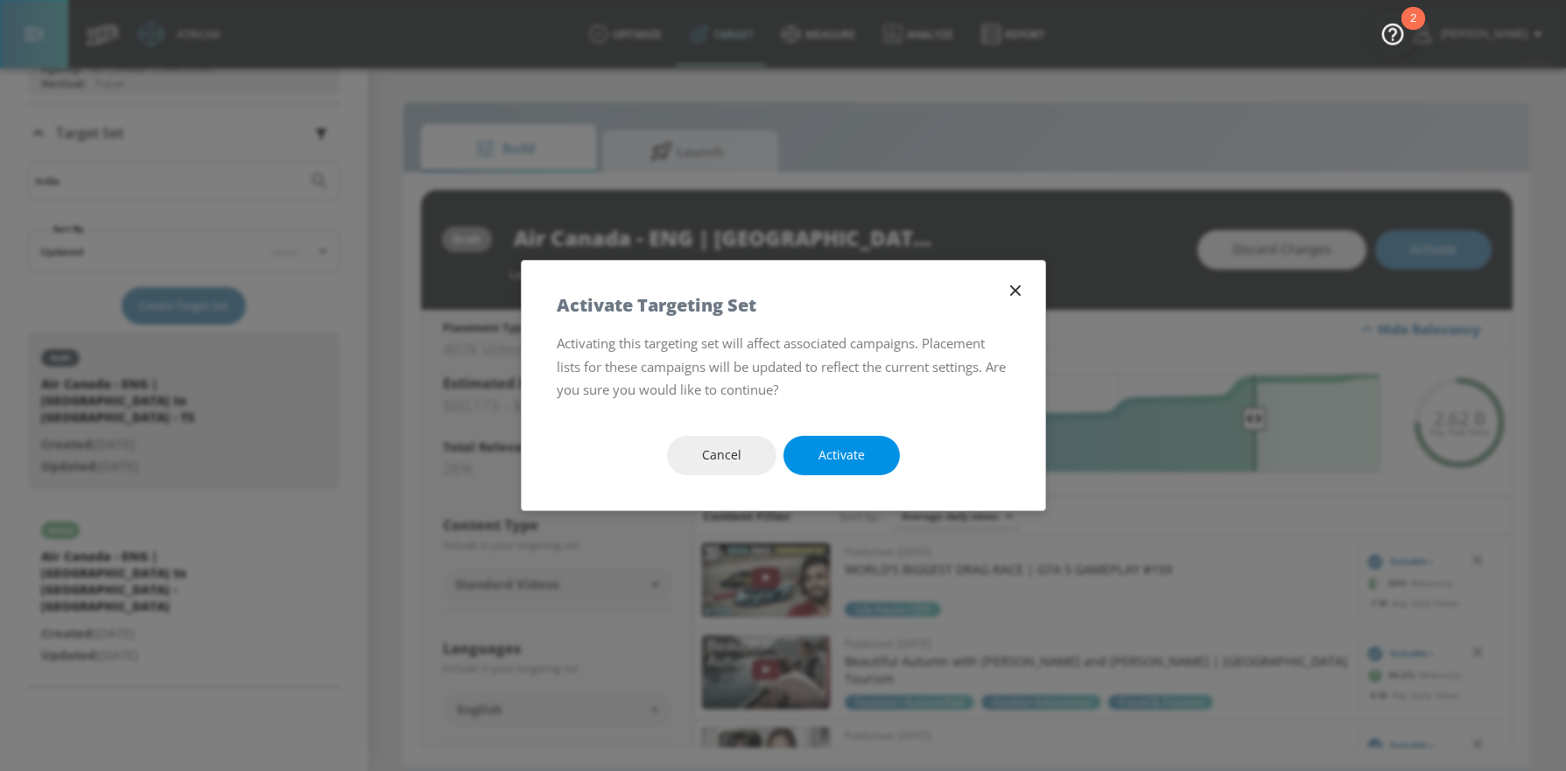
click at [840, 445] on span "Activate" at bounding box center [841, 456] width 46 height 22
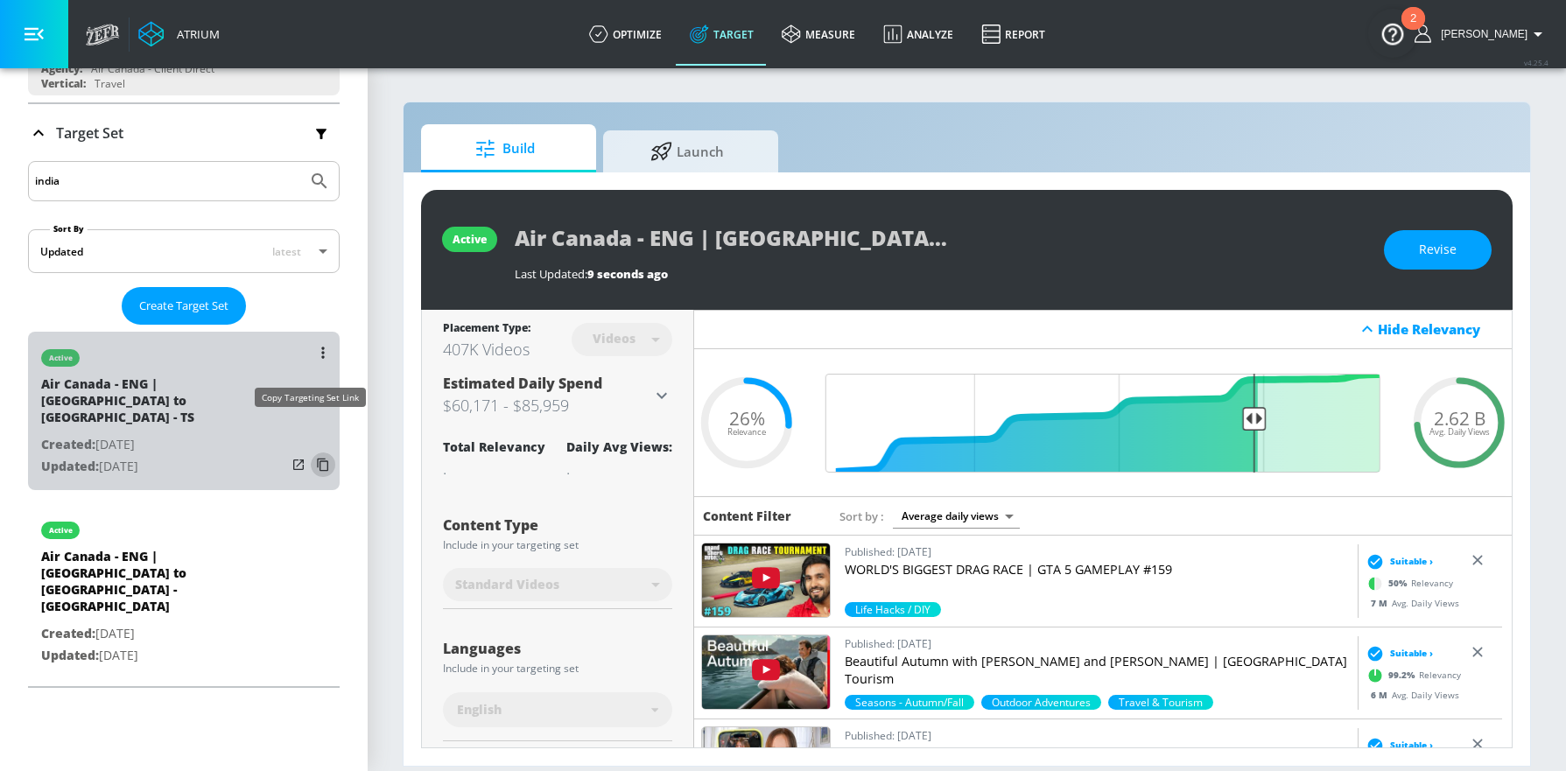
click at [317, 459] on icon "list of Target Set" at bounding box center [322, 465] width 11 height 13
